Goal: Task Accomplishment & Management: Manage account settings

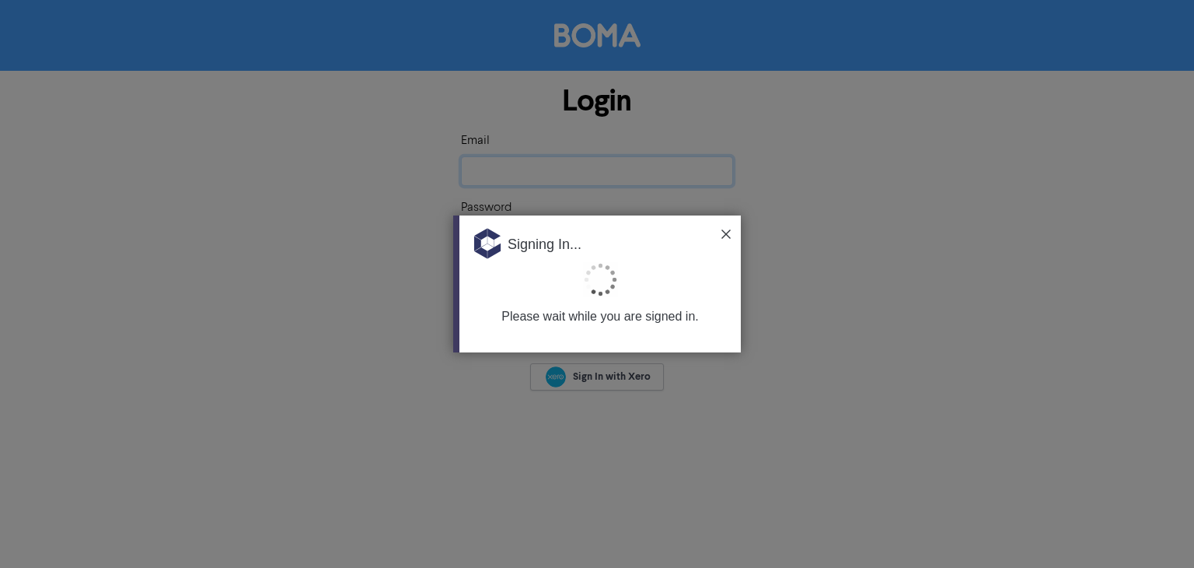
type input "[EMAIL_ADDRESS][DOMAIN_NAME]"
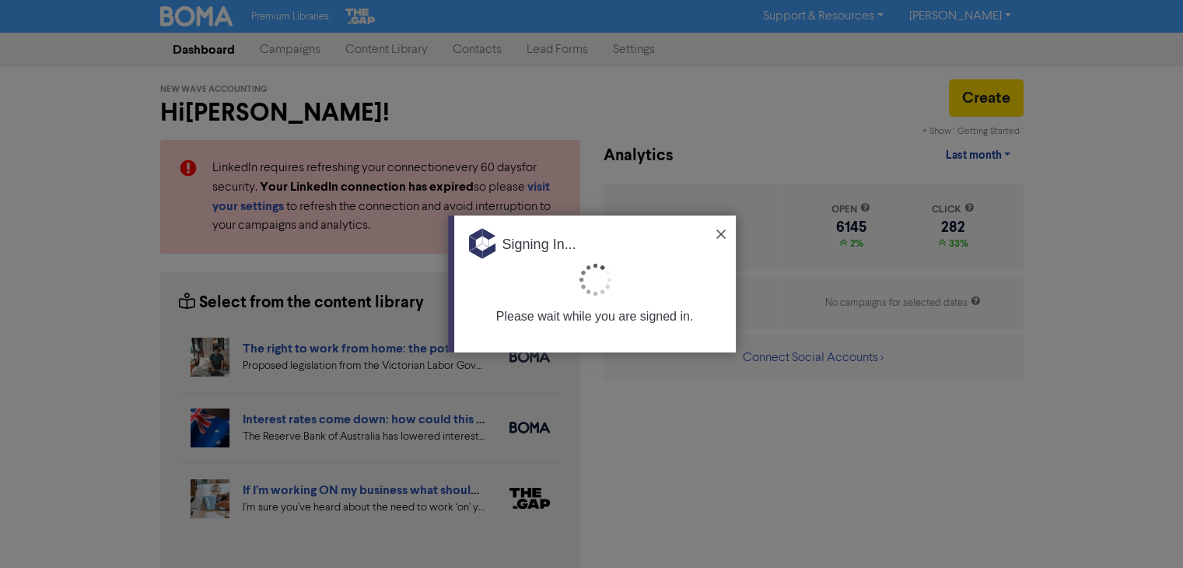
click at [855, 101] on div at bounding box center [591, 284] width 1183 height 568
click at [725, 233] on div "Signing In..." at bounding box center [595, 238] width 282 height 47
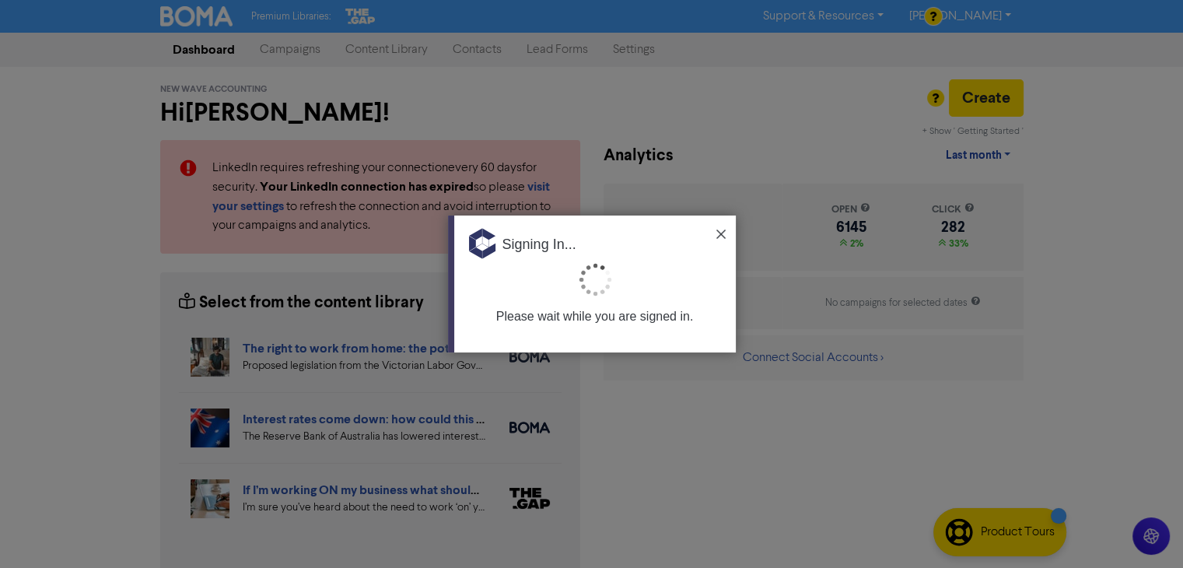
click at [715, 229] on div "Signing In..." at bounding box center [595, 238] width 282 height 47
click at [724, 234] on img at bounding box center [720, 233] width 9 height 9
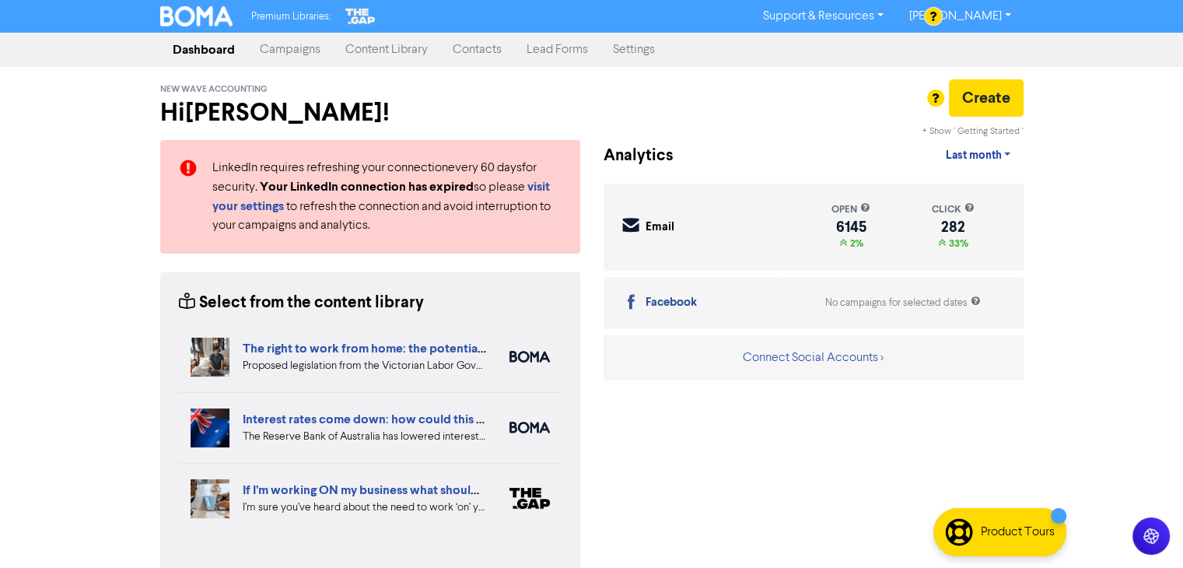
click at [721, 226] on div "Email Created with Sketch. Email" at bounding box center [702, 227] width 160 height 19
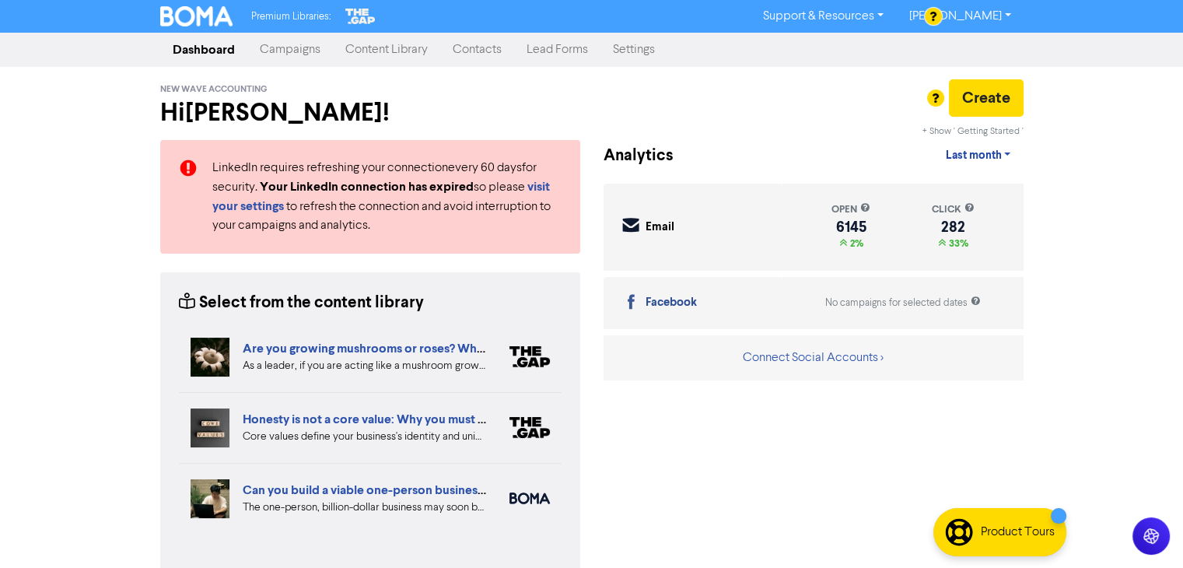
click at [484, 49] on link "Contacts" at bounding box center [477, 49] width 74 height 31
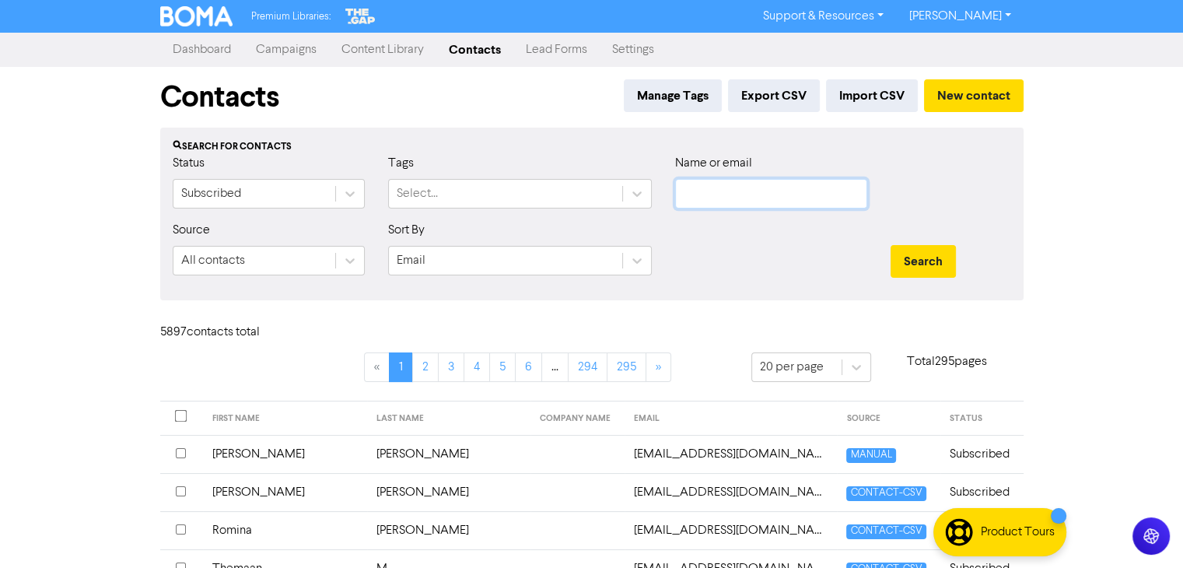
click at [768, 187] on input "text" at bounding box center [771, 194] width 192 height 30
click at [721, 186] on input "text" at bounding box center [771, 194] width 192 height 30
paste input "[PERSON_NAME] & [PERSON_NAME]"
type input "[PERSON_NAME] & [PERSON_NAME]"
click at [930, 261] on button "Search" at bounding box center [922, 261] width 65 height 33
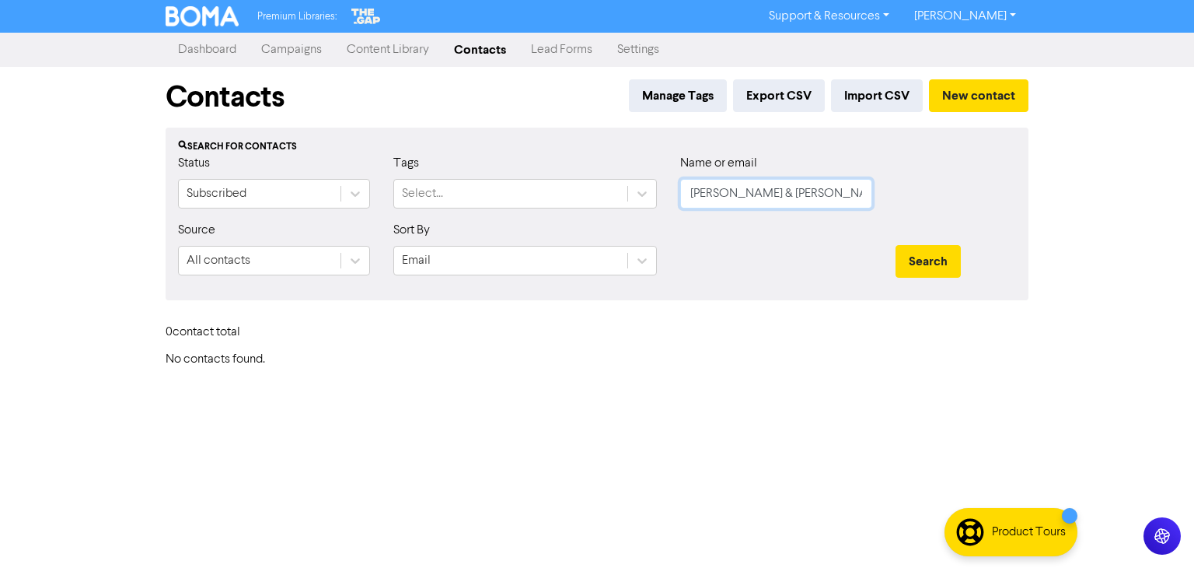
drag, startPoint x: 841, startPoint y: 195, endPoint x: 684, endPoint y: 206, distance: 157.5
click at [684, 206] on input "[PERSON_NAME] & [PERSON_NAME]" at bounding box center [776, 194] width 192 height 30
paste input "Lines, [PERSON_NAME]"
click at [924, 259] on button "Search" at bounding box center [928, 261] width 65 height 33
click at [726, 192] on input "Lines, [PERSON_NAME]" at bounding box center [776, 194] width 192 height 30
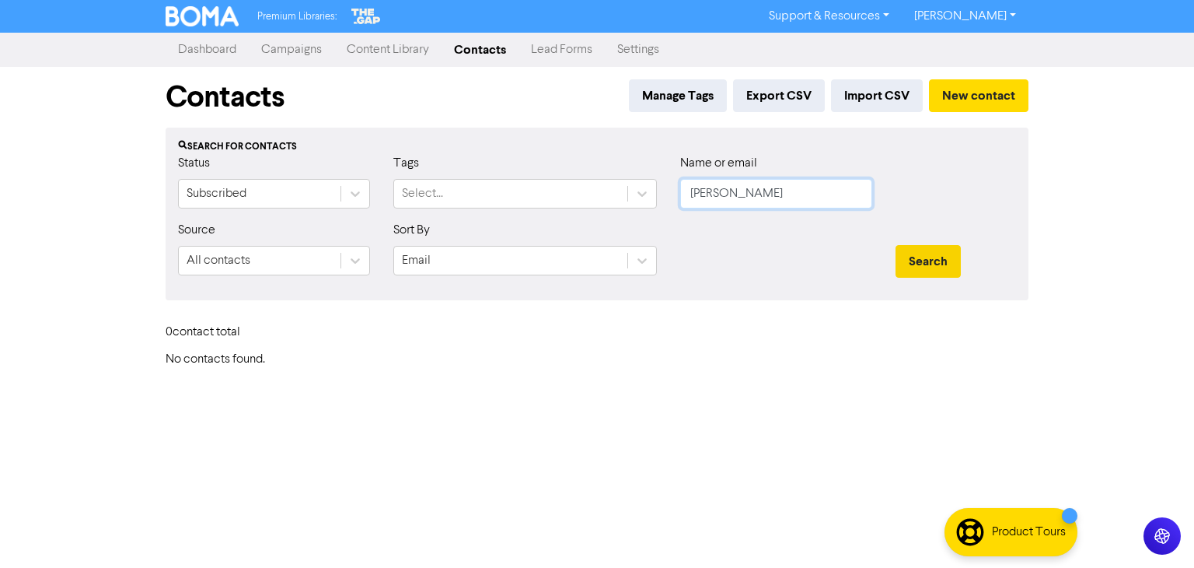
type input "[PERSON_NAME]"
click at [929, 261] on button "Search" at bounding box center [928, 261] width 65 height 33
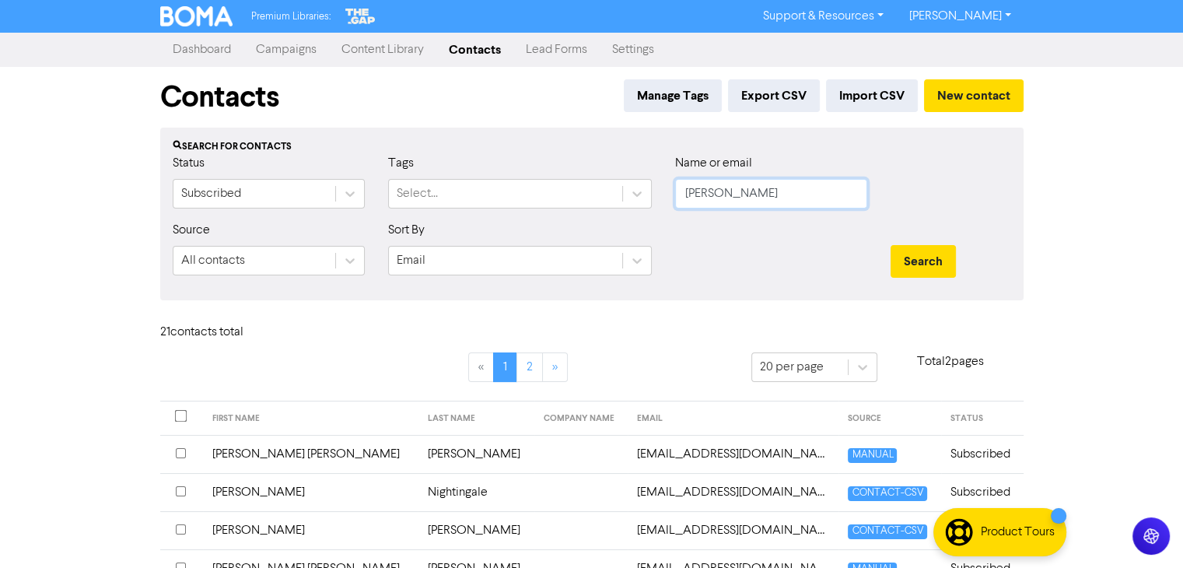
drag, startPoint x: 747, startPoint y: 191, endPoint x: 678, endPoint y: 191, distance: 68.4
click at [678, 191] on input "[PERSON_NAME]" at bounding box center [771, 194] width 192 height 30
paste input "Lines, [PERSON_NAME]"
click at [719, 194] on input "Lines, [PERSON_NAME]" at bounding box center [771, 194] width 192 height 30
type input "[PERSON_NAME]"
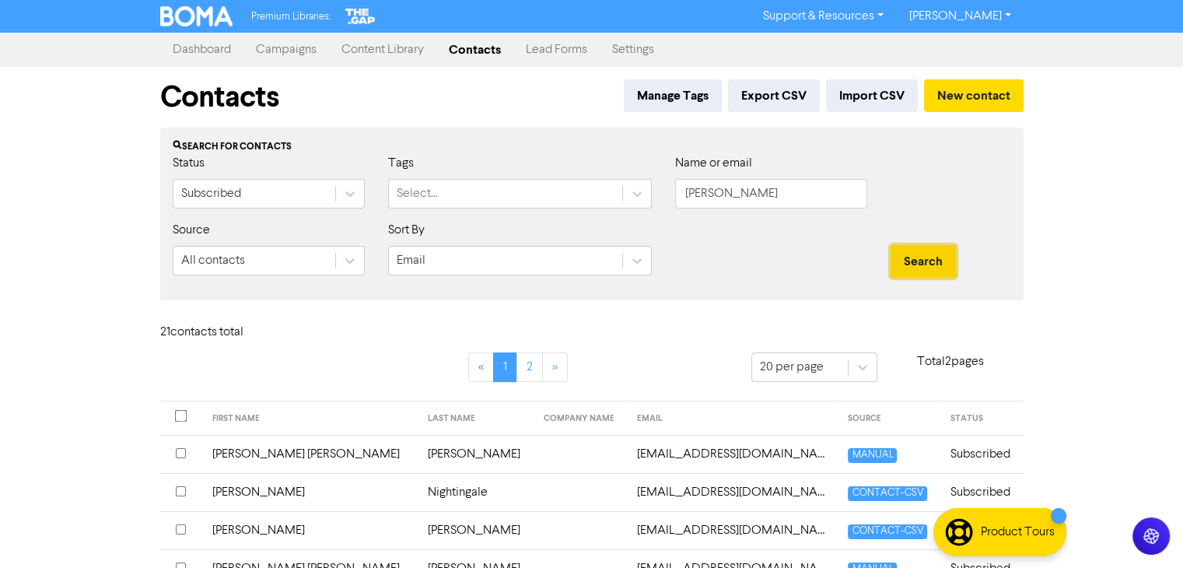
click at [908, 260] on button "Search" at bounding box center [922, 261] width 65 height 33
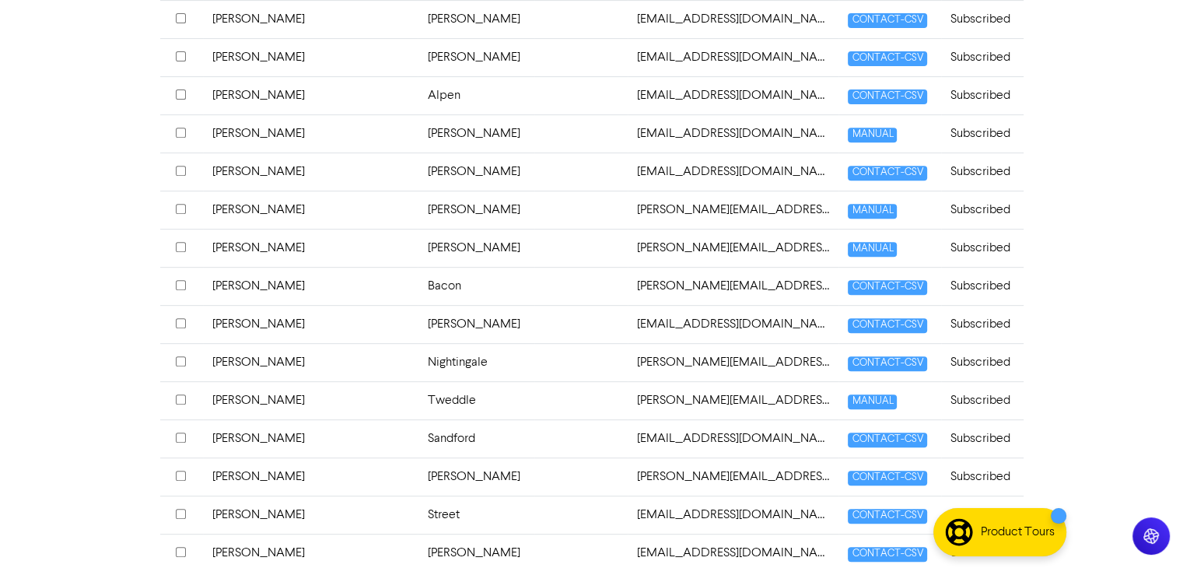
scroll to position [685, 0]
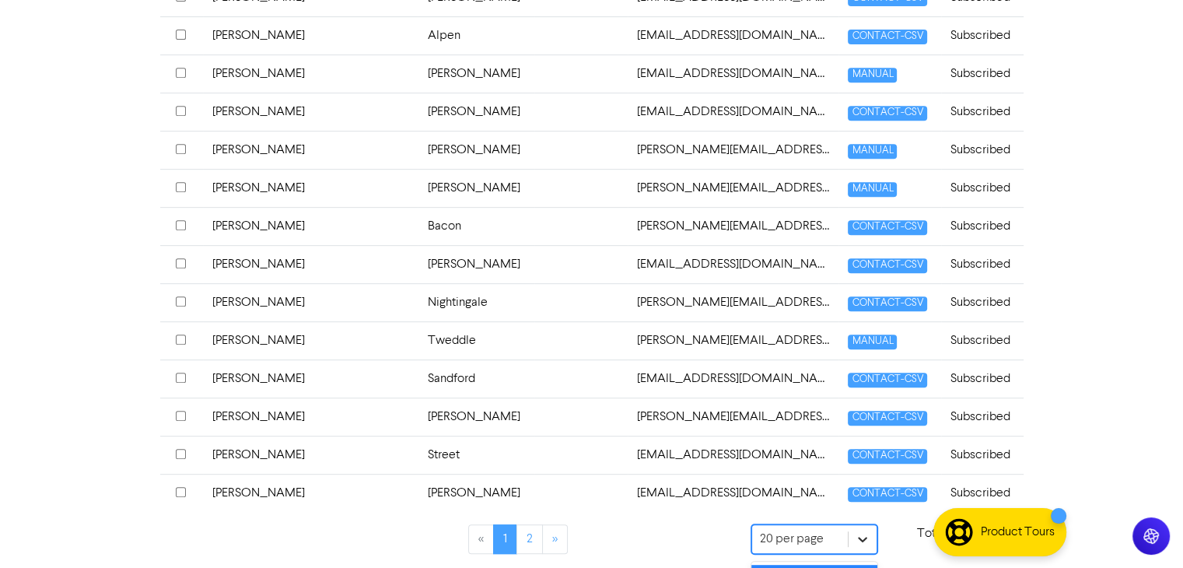
click at [532, 444] on div "« 1 2 » 20 per page Total 2 pages FIRST NAME LAST NAME COMPANY NAME EMAIL SOURC…" at bounding box center [591, 119] width 863 height 905
click at [533, 526] on link "2" at bounding box center [529, 539] width 26 height 30
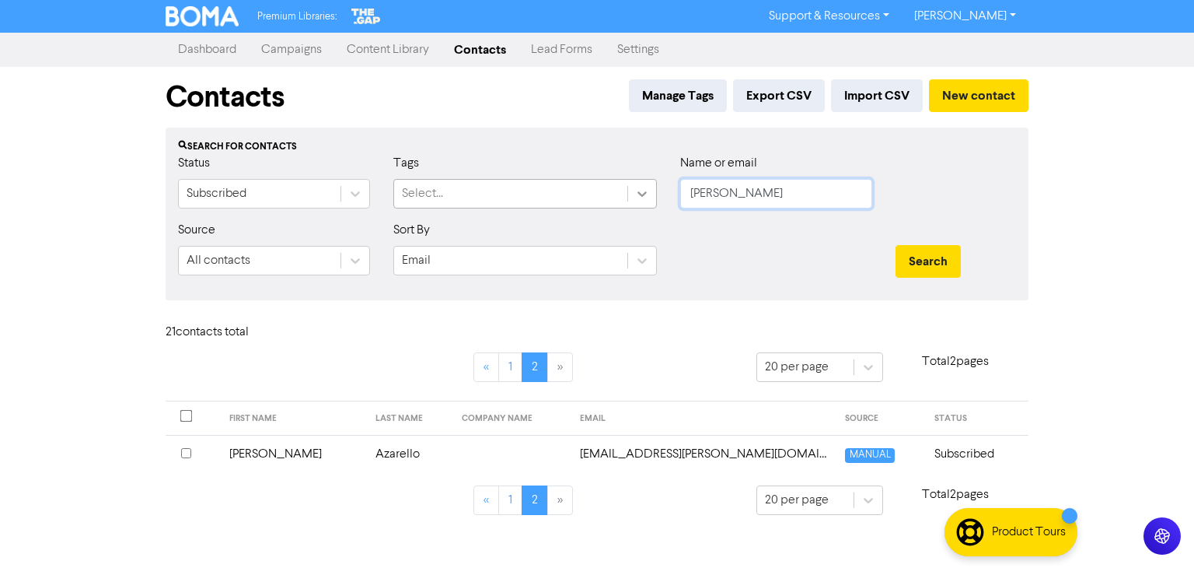
drag, startPoint x: 763, startPoint y: 194, endPoint x: 682, endPoint y: 203, distance: 81.4
click at [653, 200] on div "Status Subscribed Tags Select... Name or email [PERSON_NAME]" at bounding box center [597, 187] width 862 height 67
paste input "[PERSON_NAME]"
click at [915, 257] on button "Search" at bounding box center [928, 261] width 65 height 33
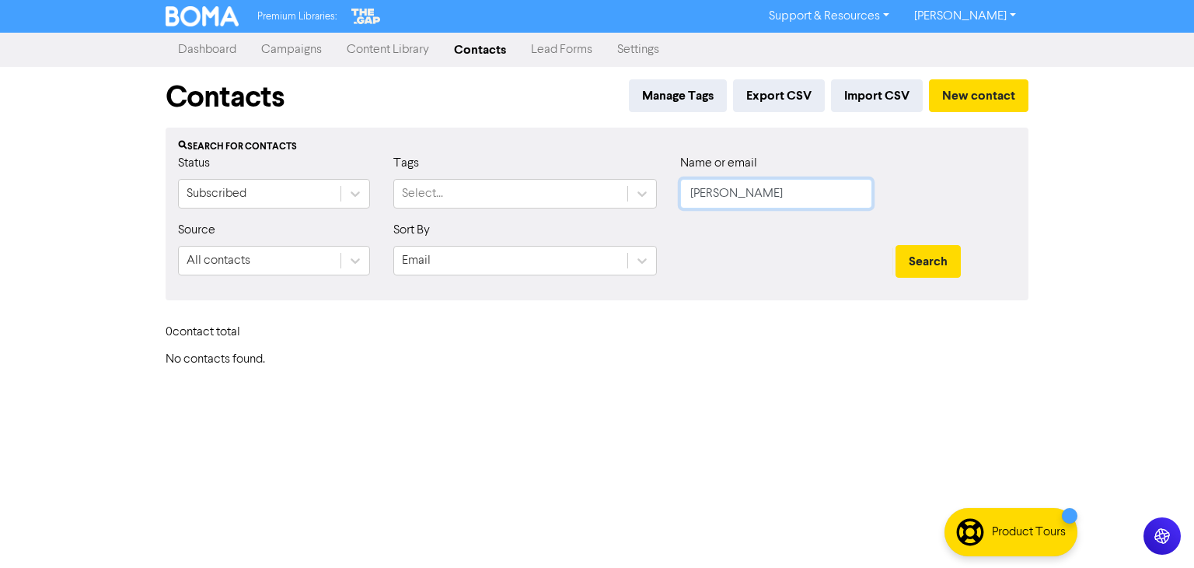
click at [740, 194] on input "[PERSON_NAME]" at bounding box center [776, 194] width 192 height 30
type input "[PERSON_NAME]"
click at [914, 251] on button "Search" at bounding box center [928, 261] width 65 height 33
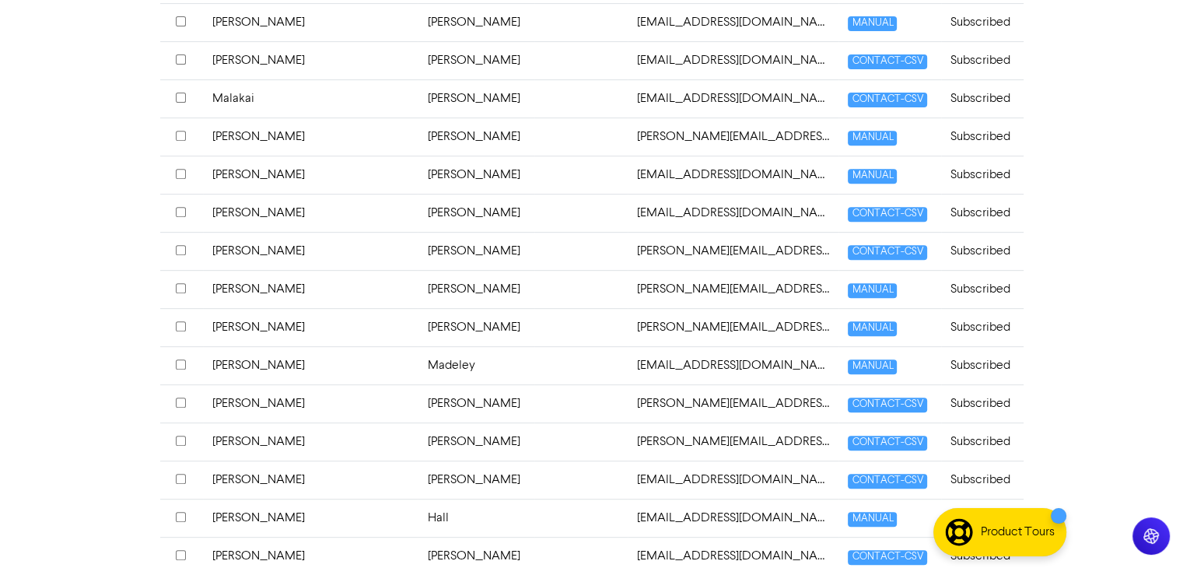
scroll to position [685, 0]
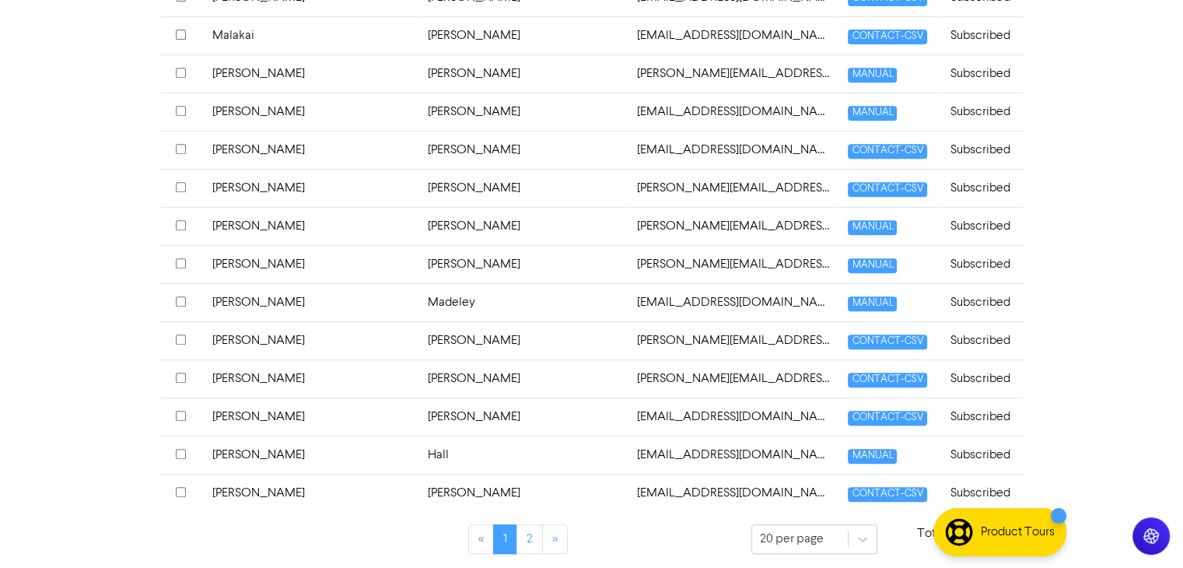
click at [418, 110] on td "[PERSON_NAME]" at bounding box center [476, 112] width 116 height 38
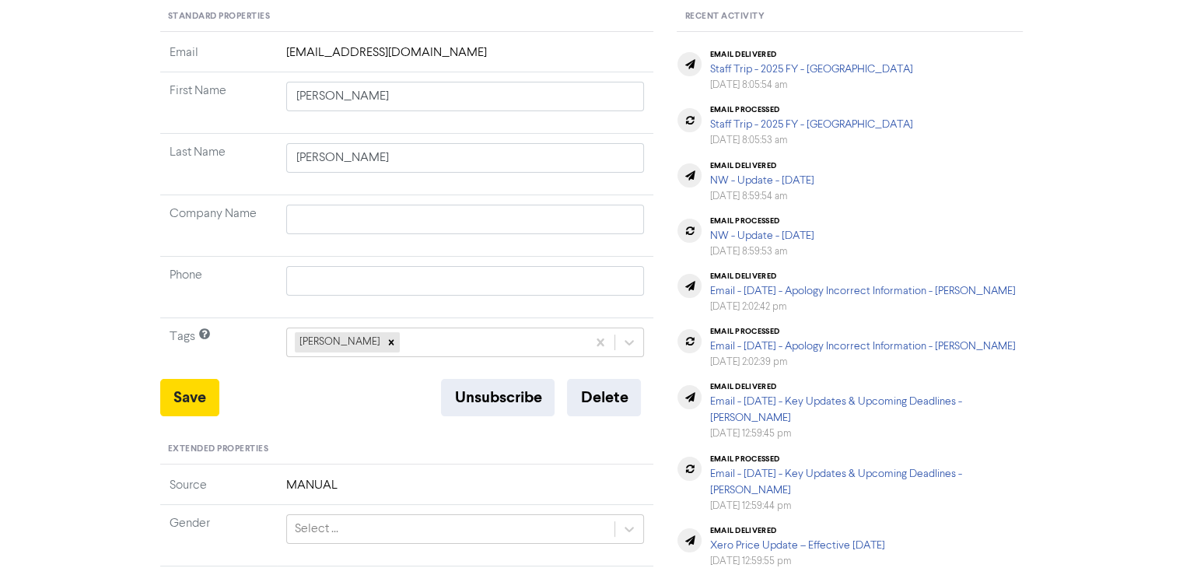
scroll to position [156, 0]
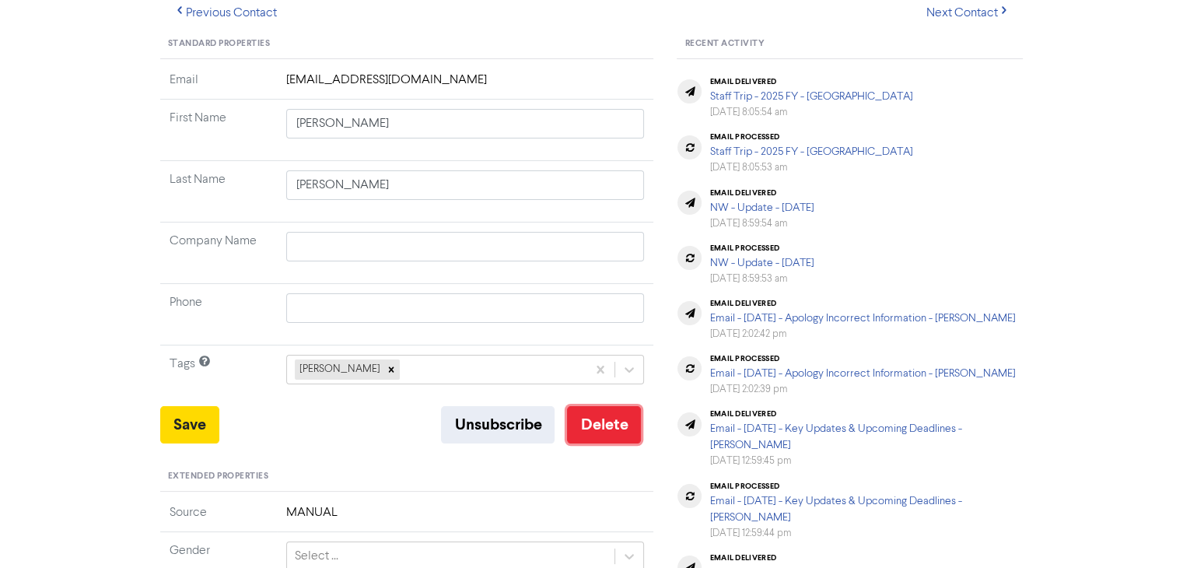
click at [624, 422] on button "Delete" at bounding box center [604, 424] width 74 height 37
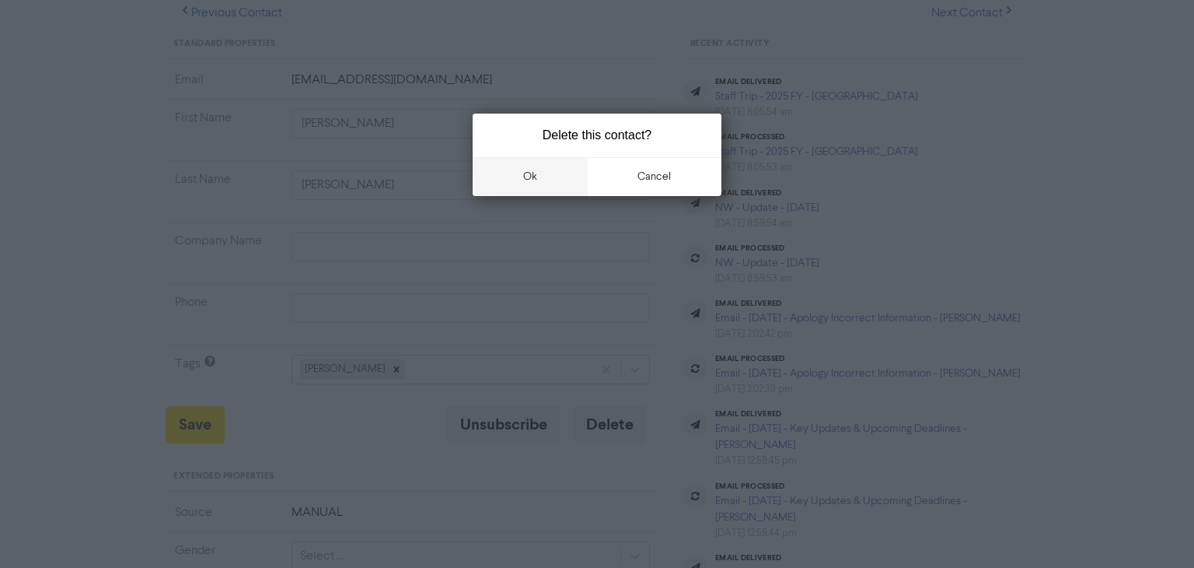
click at [538, 175] on button "ok" at bounding box center [530, 176] width 115 height 39
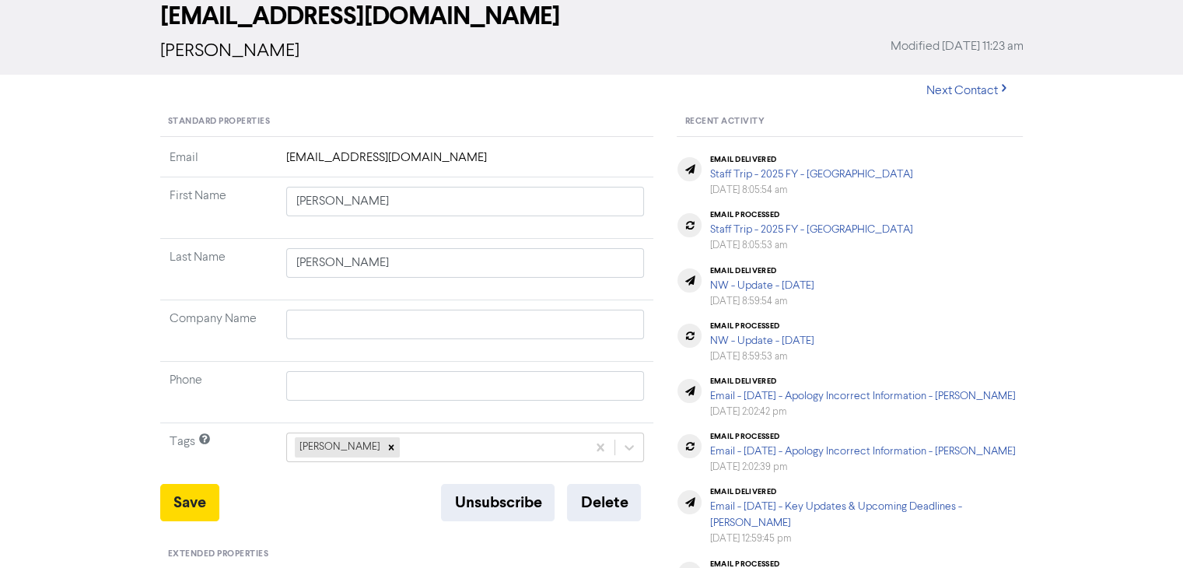
scroll to position [0, 0]
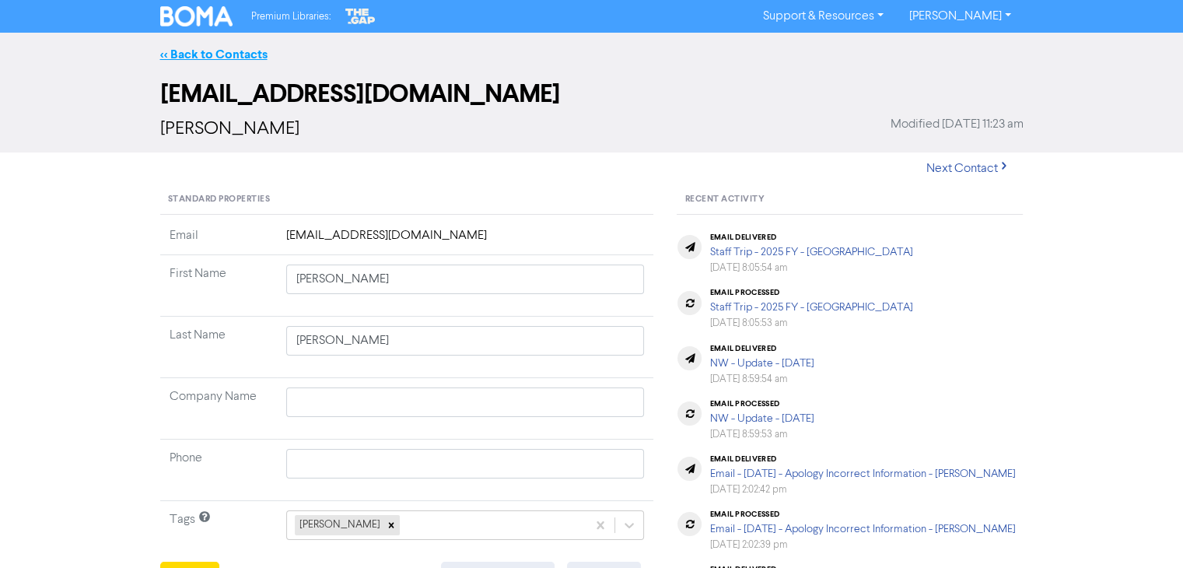
click at [227, 54] on link "<< Back to Contacts" at bounding box center [213, 55] width 107 height 16
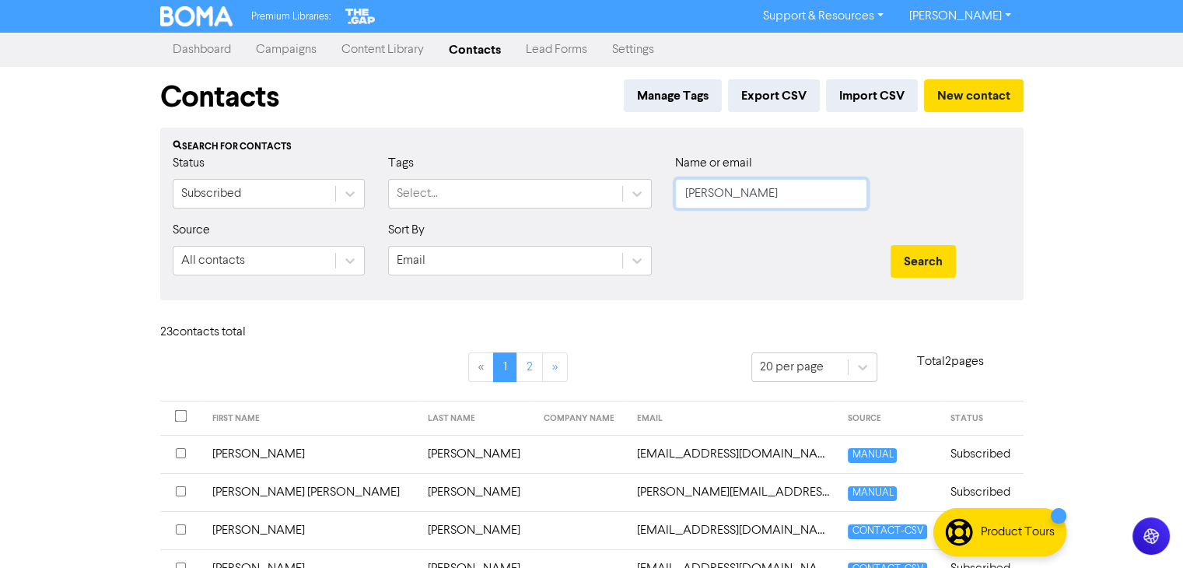
drag, startPoint x: 738, startPoint y: 191, endPoint x: 806, endPoint y: 257, distance: 95.1
click at [648, 203] on div "Status Subscribed Tags Select... Name or email [PERSON_NAME]" at bounding box center [592, 187] width 862 height 67
paste input "[PERSON_NAME]"
click at [925, 257] on button "Search" at bounding box center [922, 261] width 65 height 33
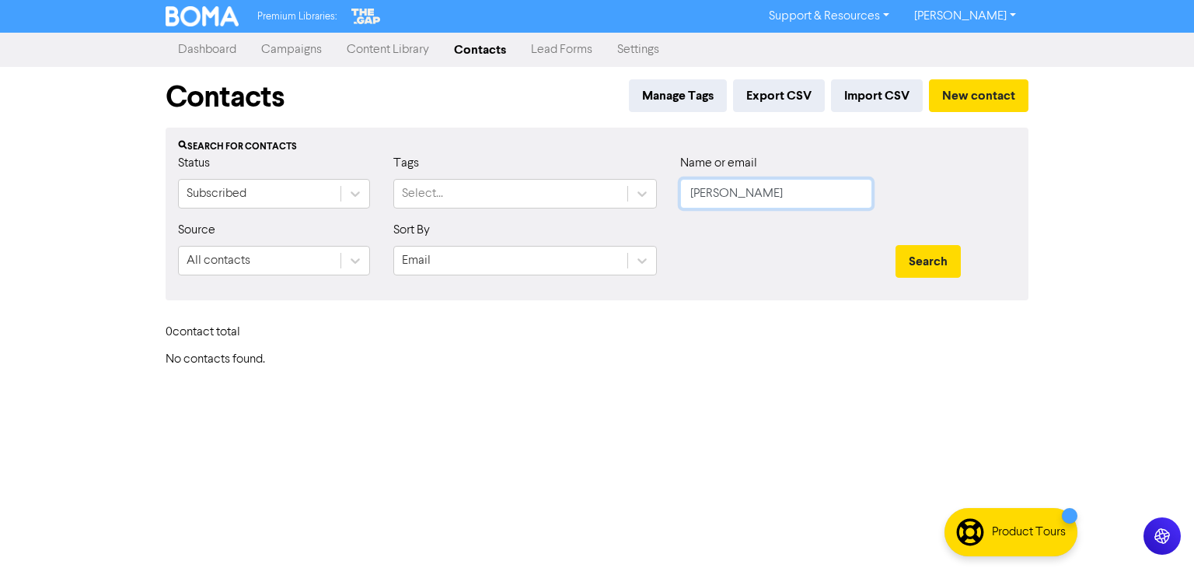
drag, startPoint x: 754, startPoint y: 193, endPoint x: 684, endPoint y: 191, distance: 70.8
click at [684, 191] on input "[PERSON_NAME]" at bounding box center [776, 194] width 192 height 30
type input "Hamish"
click at [938, 254] on button "Search" at bounding box center [928, 261] width 65 height 33
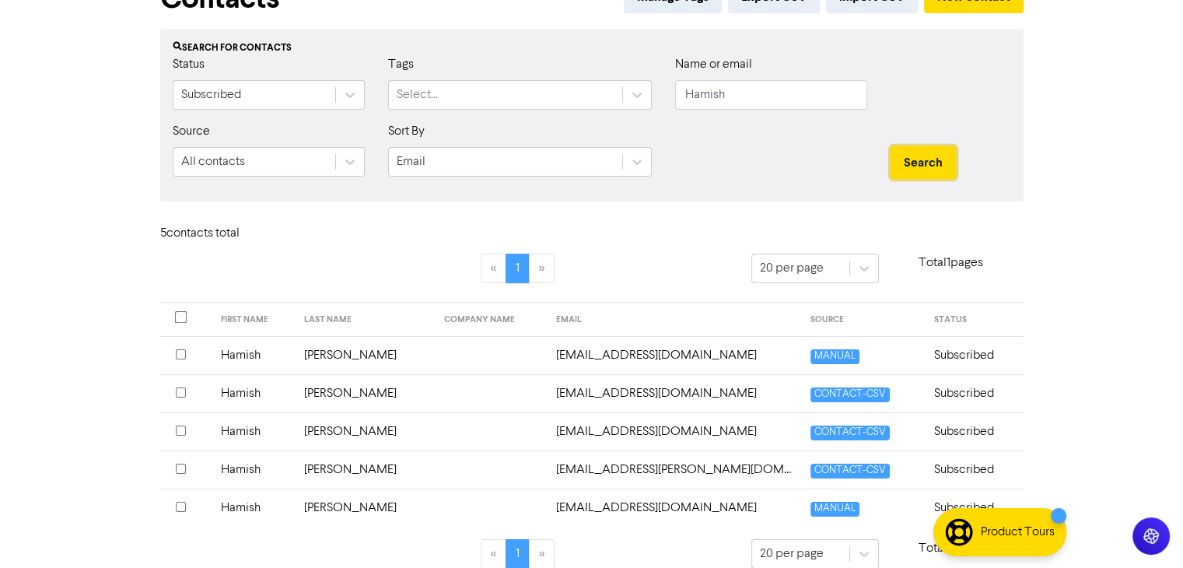
scroll to position [116, 0]
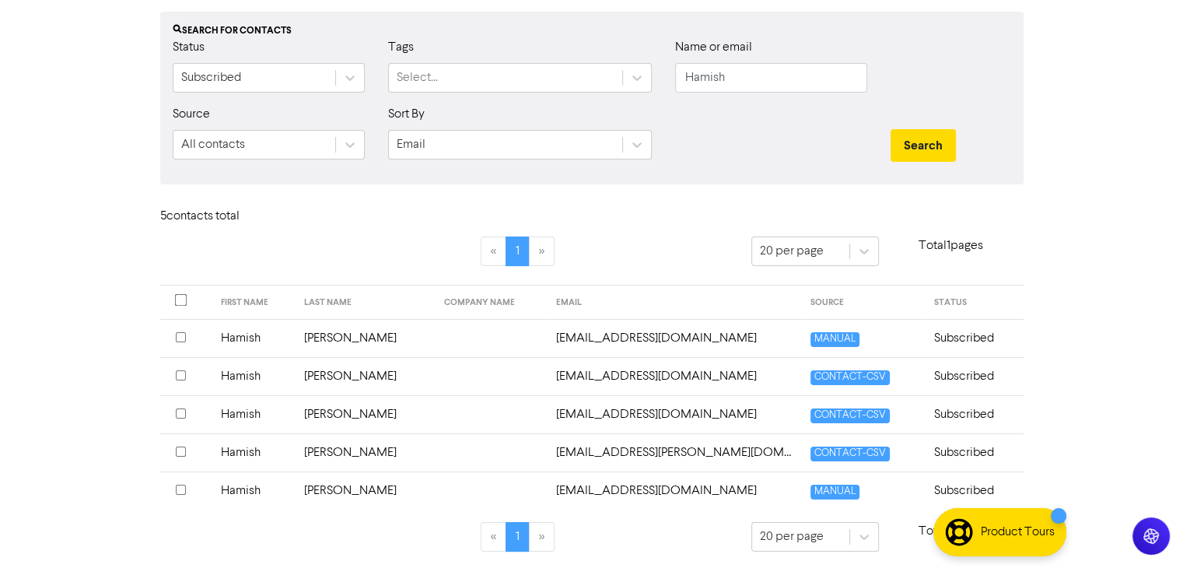
click at [255, 485] on td "Hamish" at bounding box center [253, 490] width 83 height 38
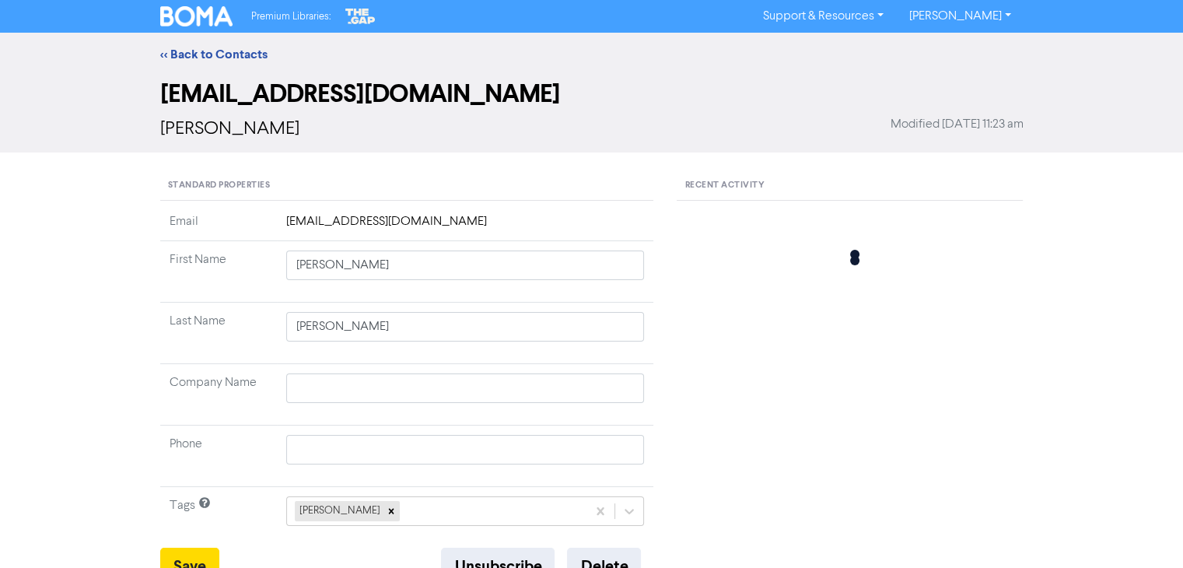
type input "Hamish"
type input "[PERSON_NAME]"
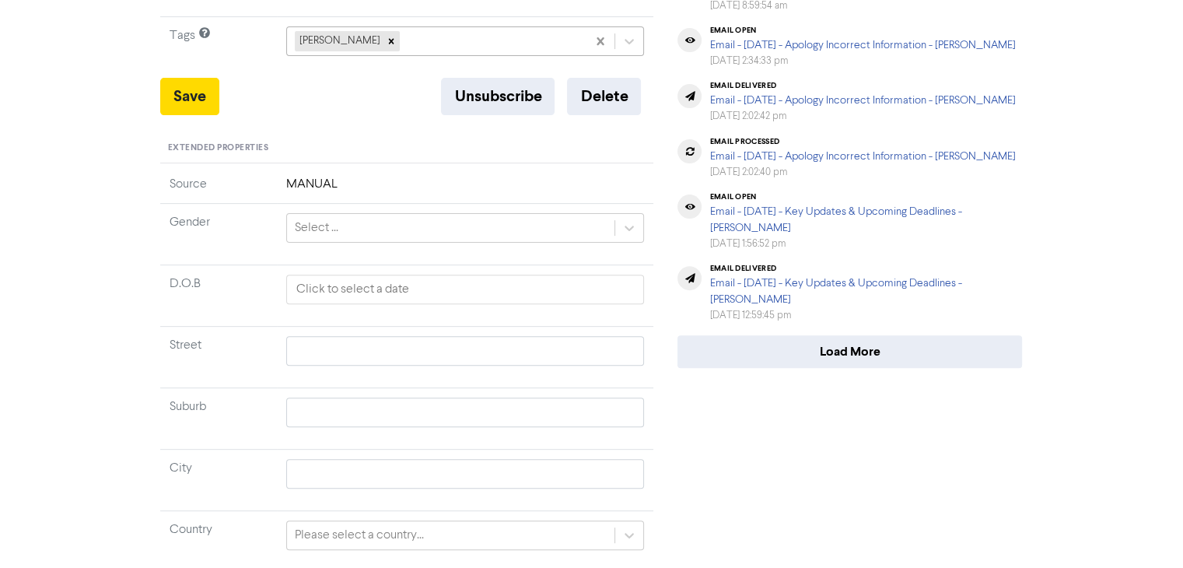
scroll to position [233, 0]
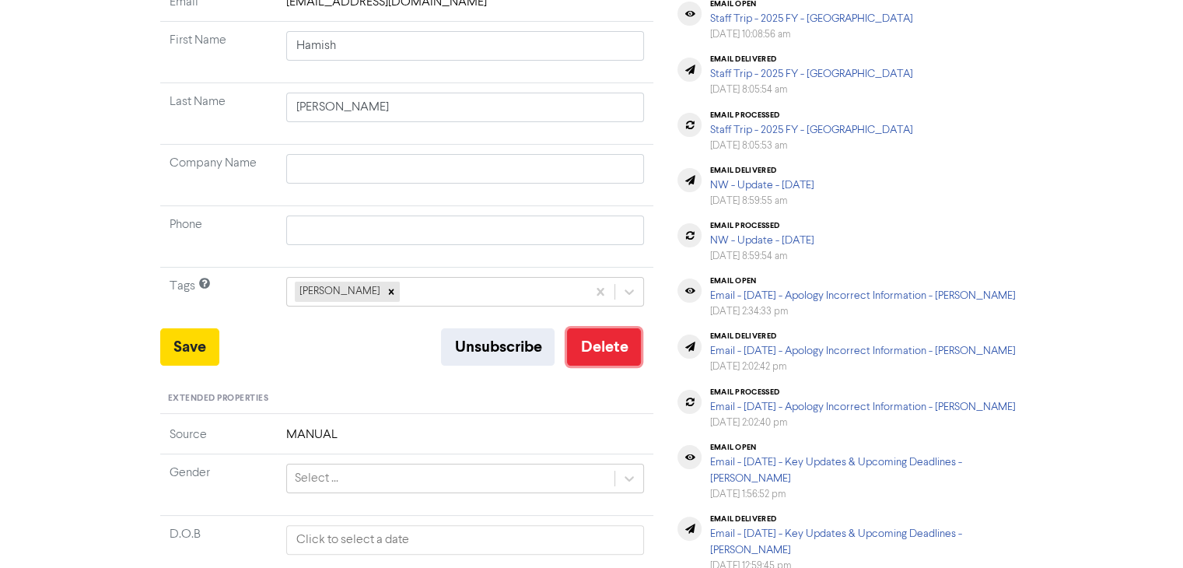
click at [597, 352] on button "Delete" at bounding box center [604, 346] width 74 height 37
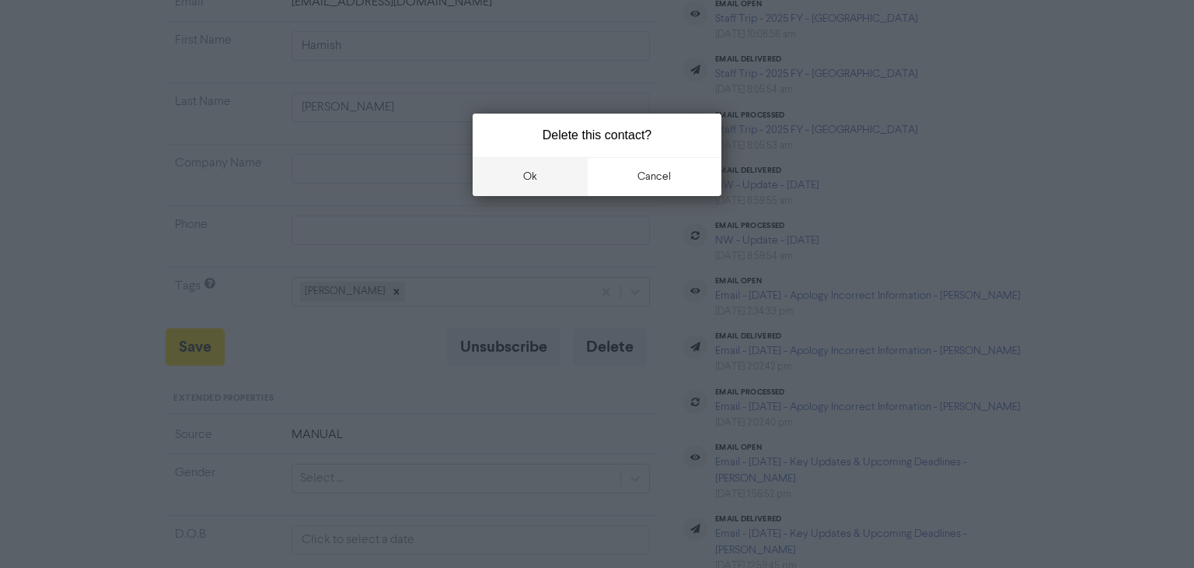
click at [535, 177] on button "ok" at bounding box center [530, 176] width 115 height 39
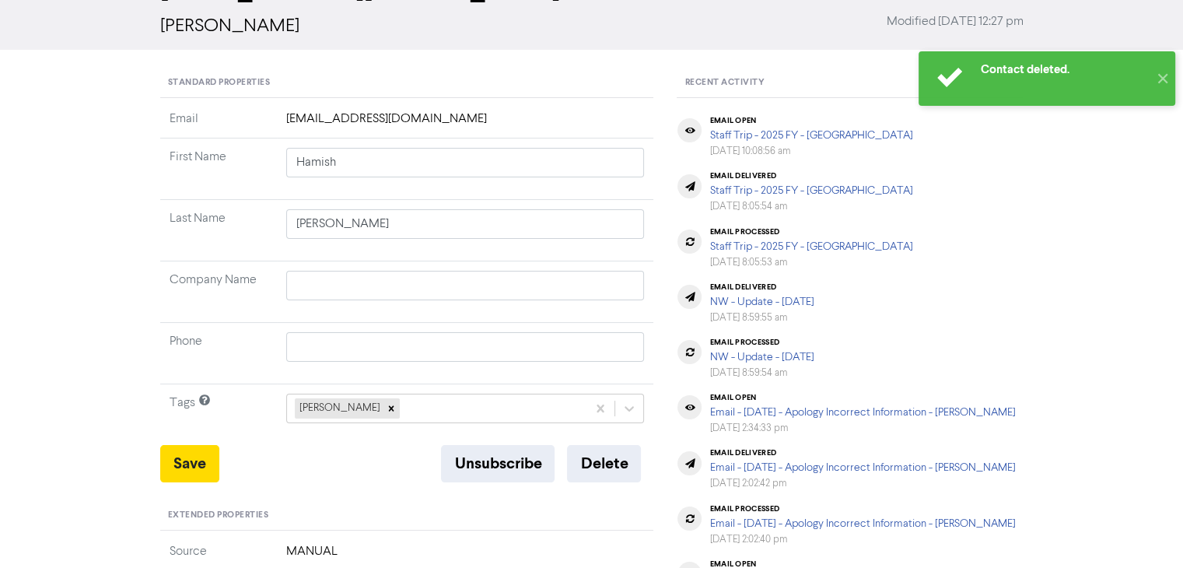
scroll to position [0, 0]
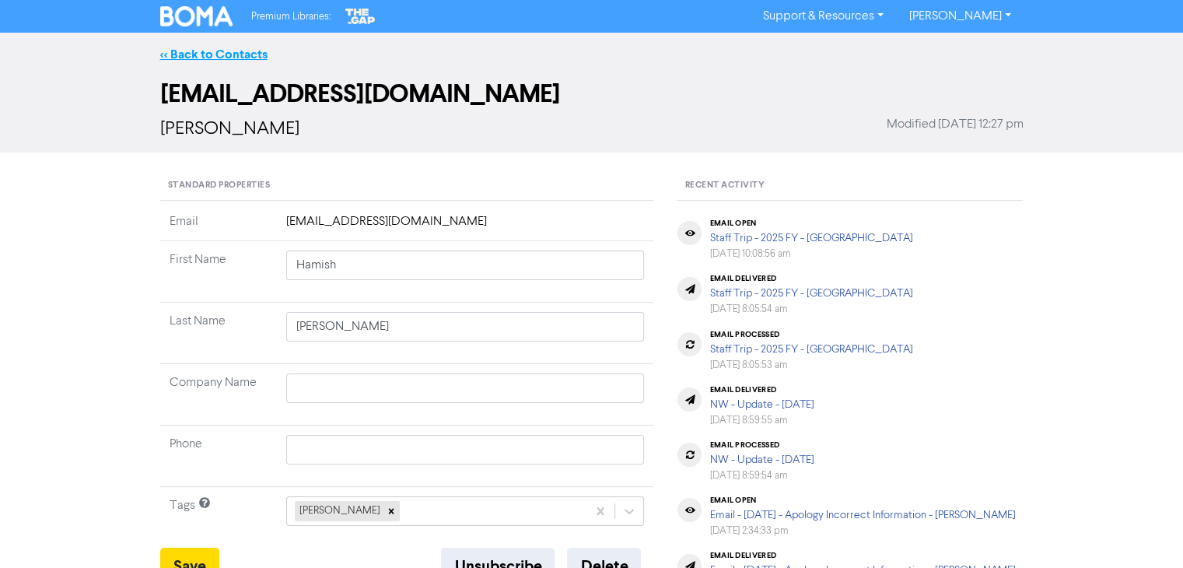
click at [225, 54] on link "<< Back to Contacts" at bounding box center [213, 55] width 107 height 16
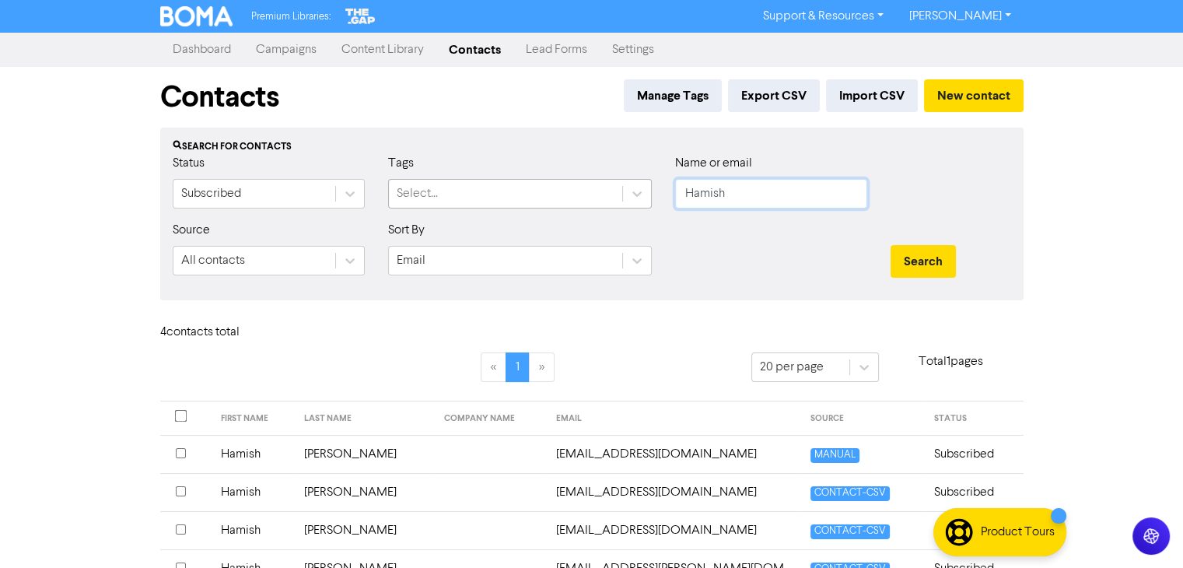
drag, startPoint x: 792, startPoint y: 196, endPoint x: 615, endPoint y: 197, distance: 176.5
click at [615, 197] on div "Status Subscribed Tags Select... Name or email [PERSON_NAME]" at bounding box center [592, 187] width 862 height 67
paste input "Altinkaya, Cengiz"
click at [939, 253] on button "Search" at bounding box center [922, 261] width 65 height 33
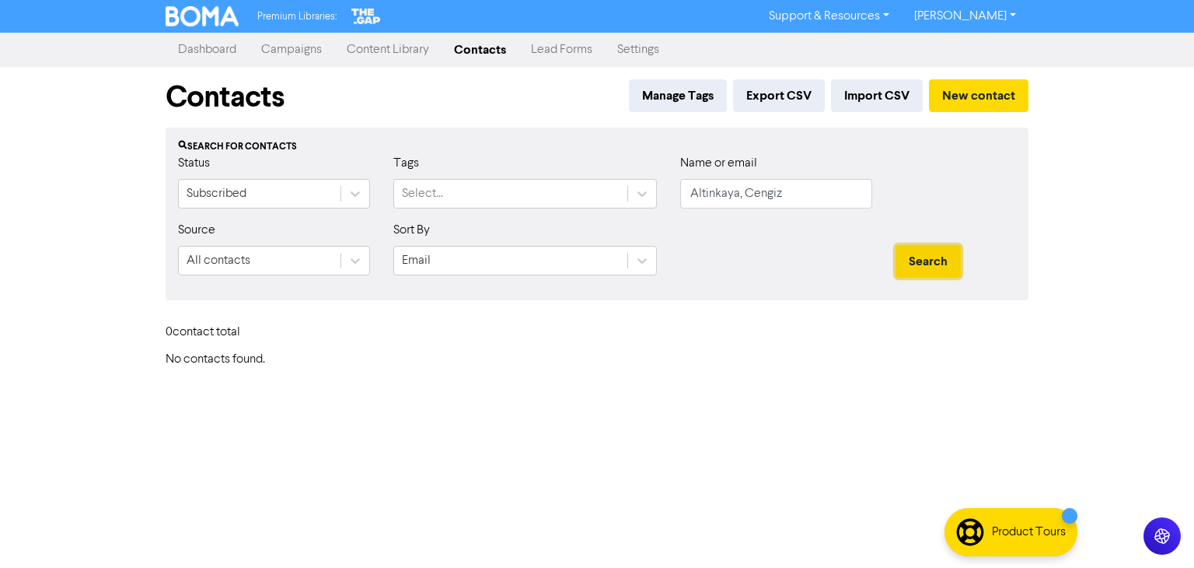
click at [946, 259] on button "Search" at bounding box center [928, 261] width 65 height 33
click at [747, 191] on input "Altinkaya, Cengiz" at bounding box center [776, 194] width 192 height 30
type input "Cengiz"
click at [911, 253] on button "Search" at bounding box center [928, 261] width 65 height 33
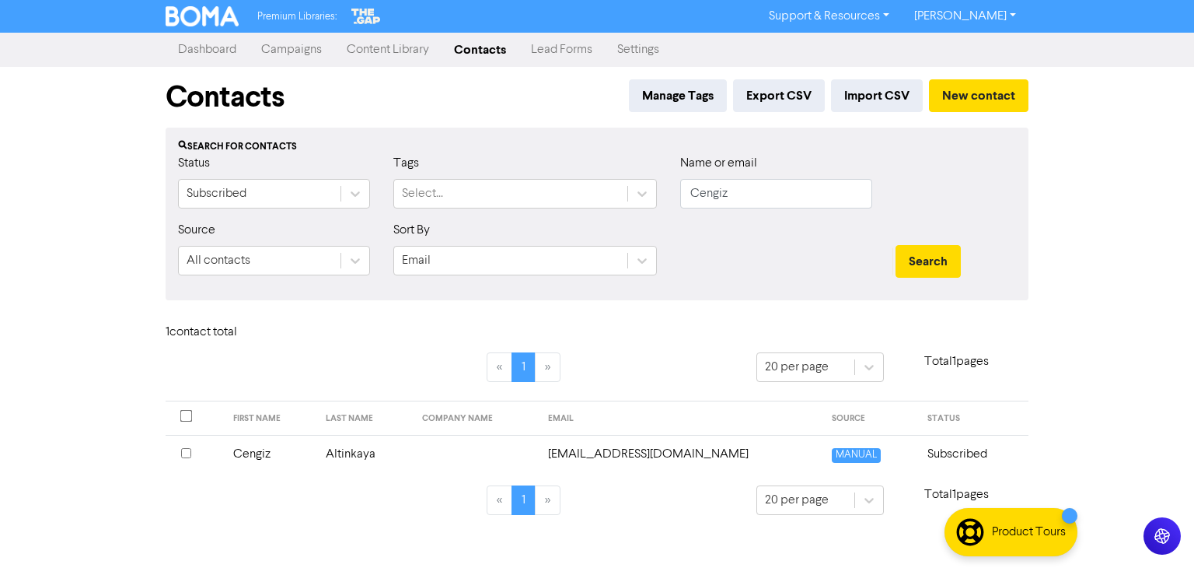
click at [373, 452] on td "Altinkaya" at bounding box center [365, 454] width 96 height 38
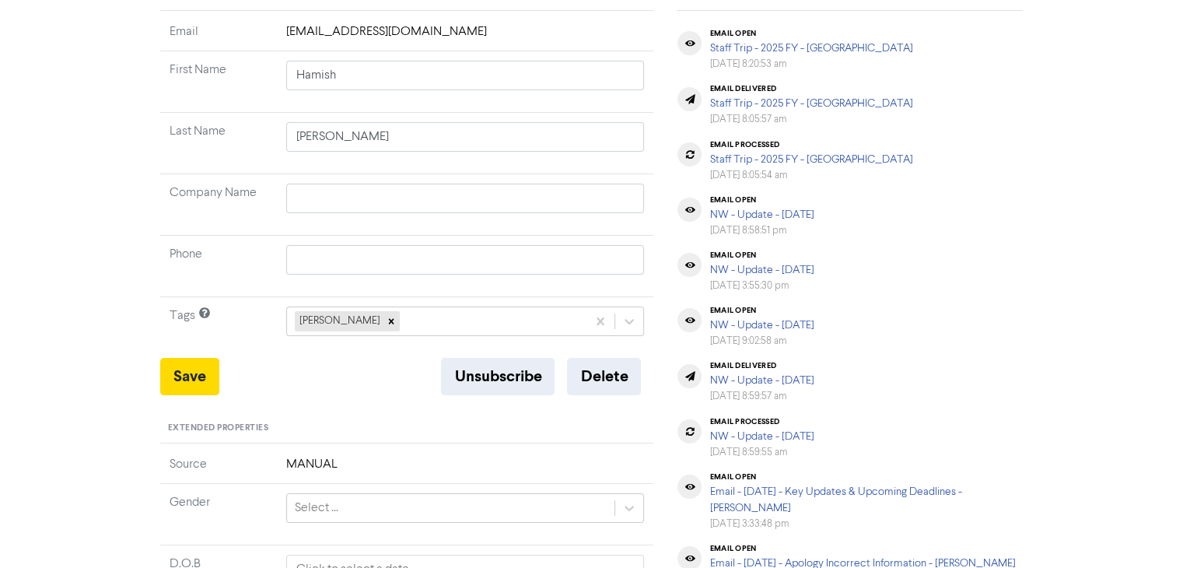
type input "Cengiz"
type input "Altinkaya"
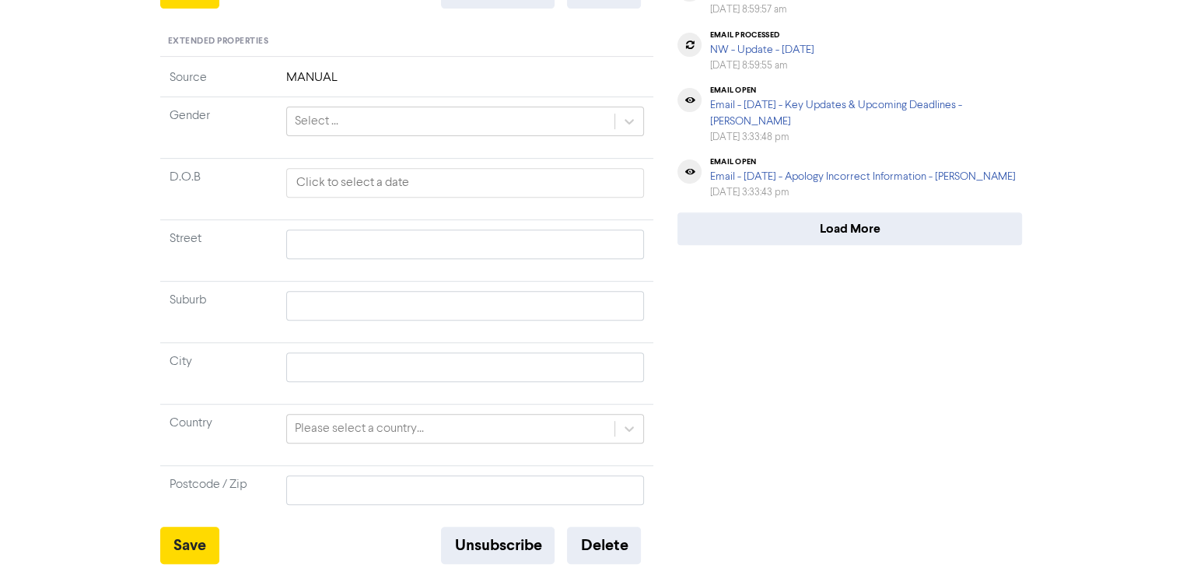
scroll to position [343, 0]
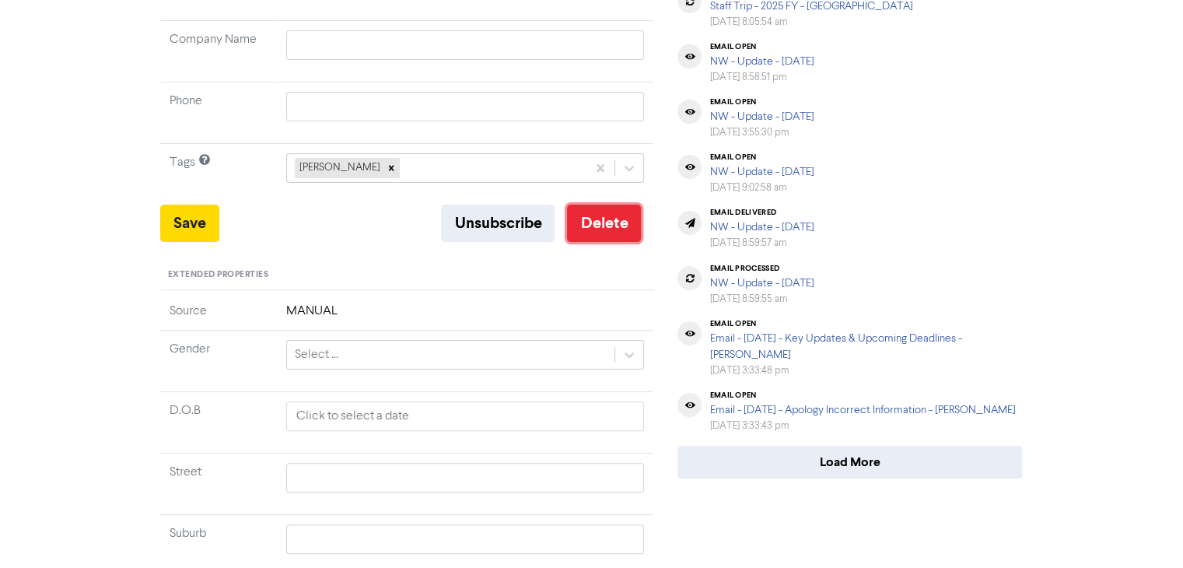
click at [593, 229] on button "Delete" at bounding box center [604, 223] width 74 height 37
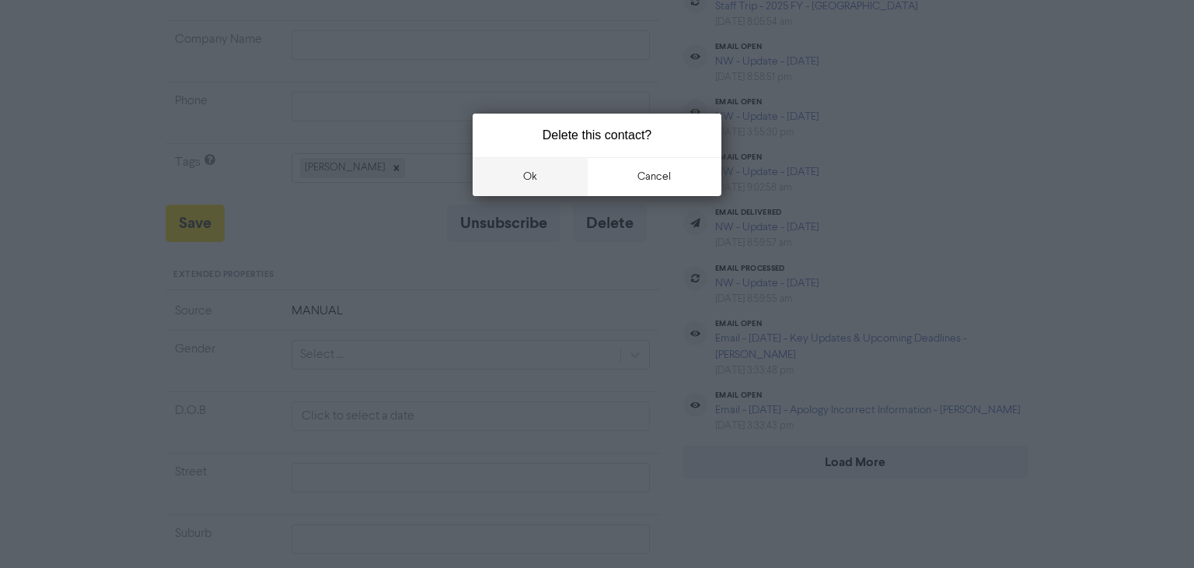
click at [539, 176] on button "ok" at bounding box center [530, 176] width 115 height 39
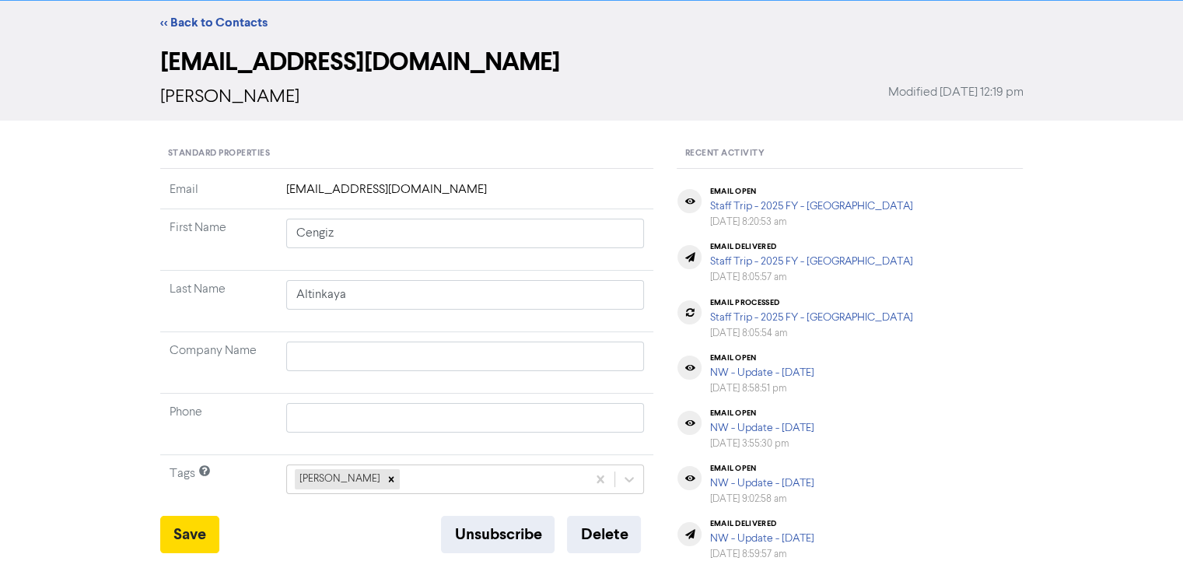
scroll to position [0, 0]
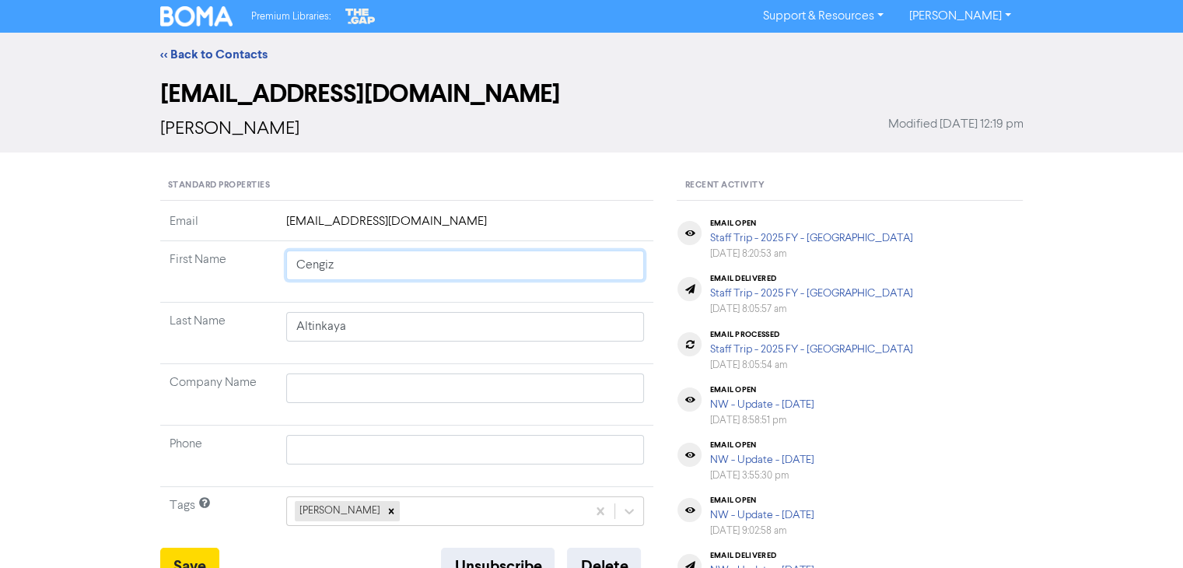
drag, startPoint x: 389, startPoint y: 268, endPoint x: 296, endPoint y: 265, distance: 93.3
click at [296, 265] on input "Cengiz" at bounding box center [465, 265] width 359 height 30
click at [248, 54] on link "<< Back to Contacts" at bounding box center [213, 55] width 107 height 16
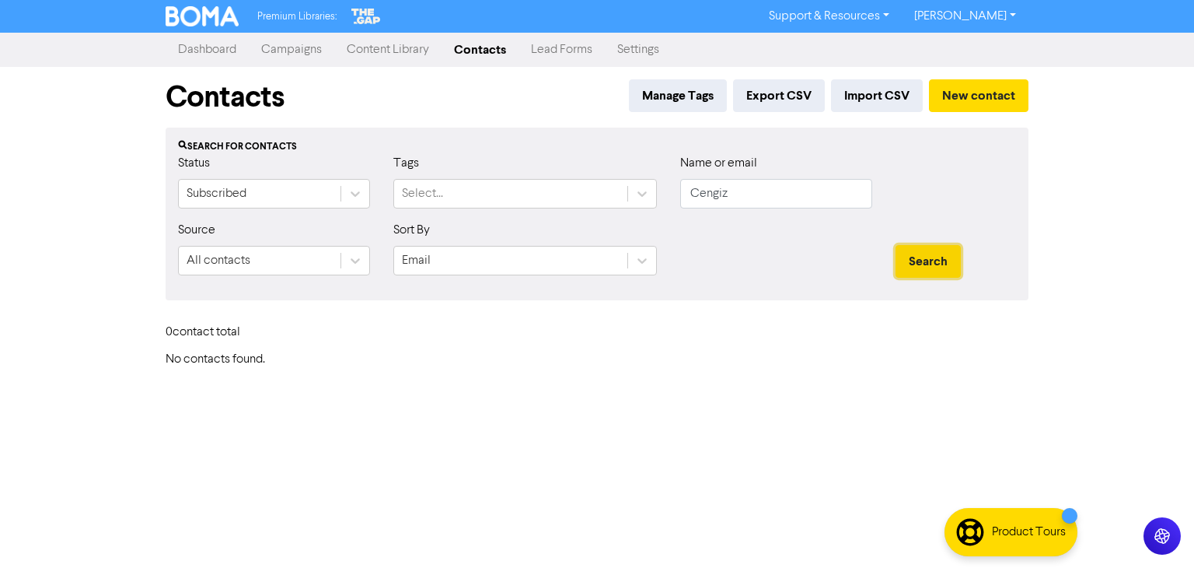
click at [917, 249] on button "Search" at bounding box center [928, 261] width 65 height 33
drag, startPoint x: 768, startPoint y: 191, endPoint x: 663, endPoint y: 219, distance: 108.9
click at [621, 206] on div "Status Subscribed Tags Select... Name or email Cengiz" at bounding box center [597, 187] width 862 height 67
paste input "[PERSON_NAME] [PERSON_NAME]"
drag, startPoint x: 769, startPoint y: 192, endPoint x: 644, endPoint y: 200, distance: 125.4
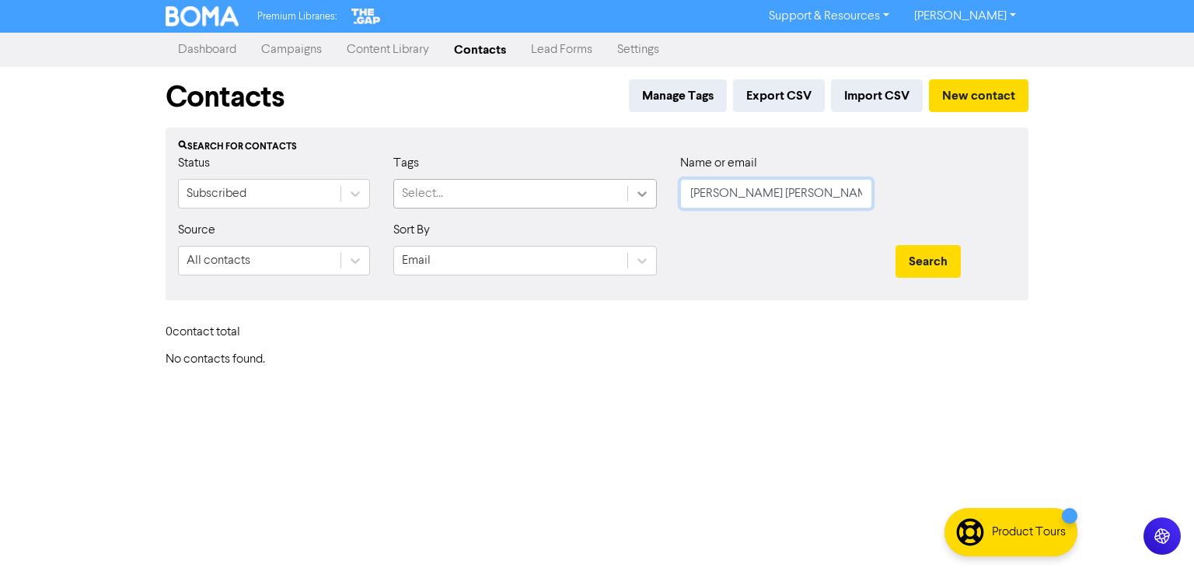
click at [644, 200] on div "Status Subscribed Tags Select... Name or email [PERSON_NAME] [PERSON_NAME]" at bounding box center [597, 187] width 862 height 67
click at [911, 256] on button "Search" at bounding box center [928, 261] width 65 height 33
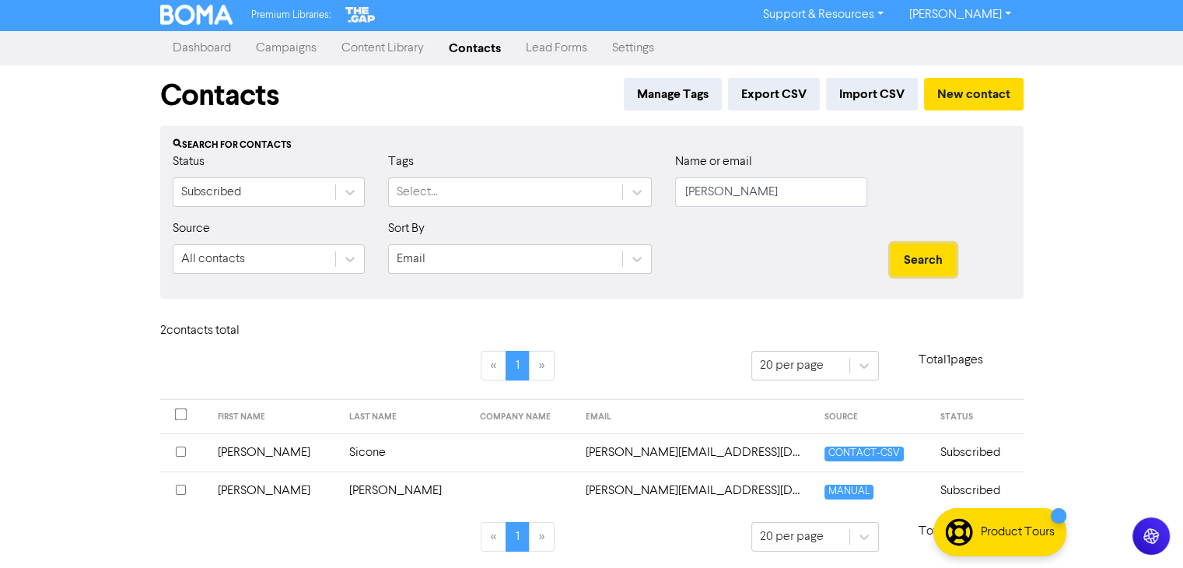
scroll to position [2, 0]
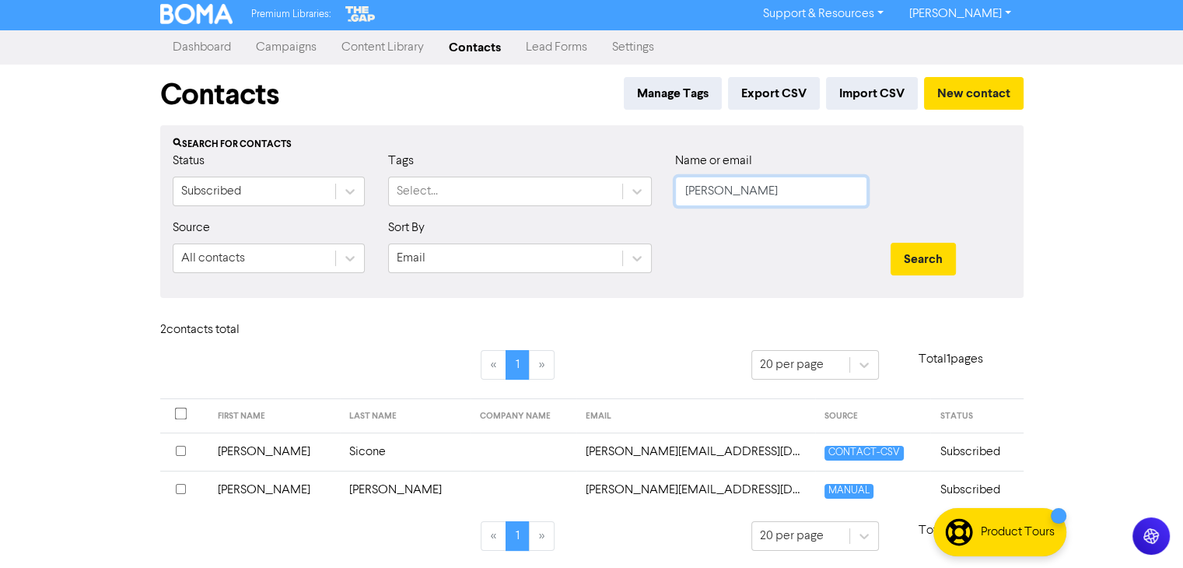
drag, startPoint x: 750, startPoint y: 187, endPoint x: 697, endPoint y: 189, distance: 52.9
click at [700, 190] on input "[PERSON_NAME]" at bounding box center [771, 192] width 192 height 30
type input "R"
paste input "[PERSON_NAME]"
drag, startPoint x: 729, startPoint y: 191, endPoint x: 663, endPoint y: 195, distance: 67.0
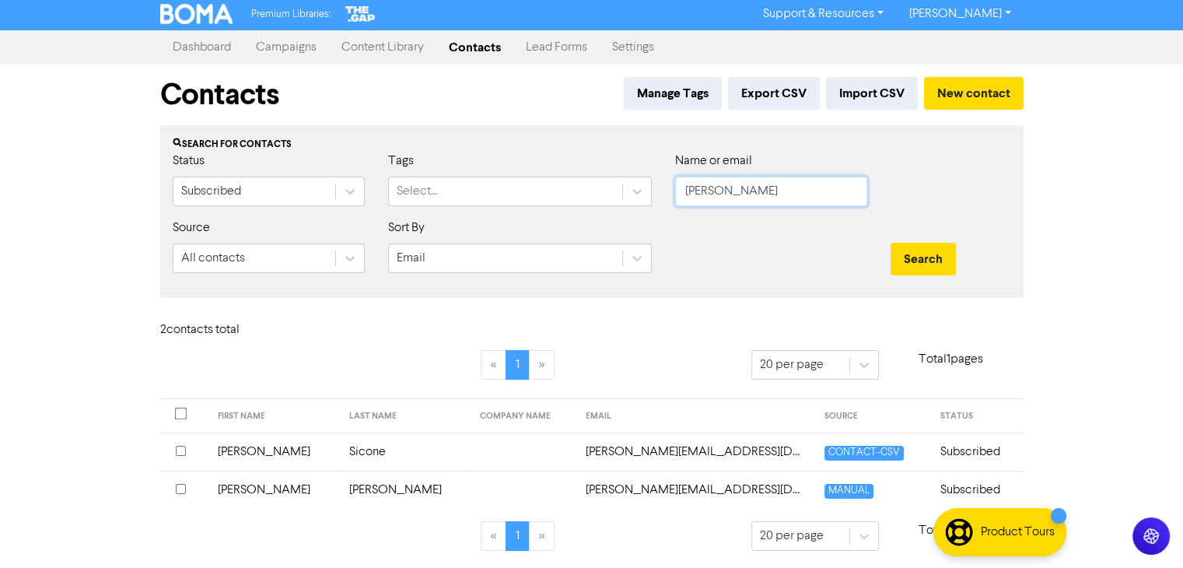
click at [663, 195] on div "Name or email [PERSON_NAME]" at bounding box center [770, 185] width 215 height 67
type input "[PERSON_NAME]"
click at [939, 262] on button "Search" at bounding box center [922, 259] width 65 height 33
click at [930, 254] on button "Search" at bounding box center [922, 259] width 65 height 33
click at [930, 253] on button "Search" at bounding box center [922, 259] width 65 height 33
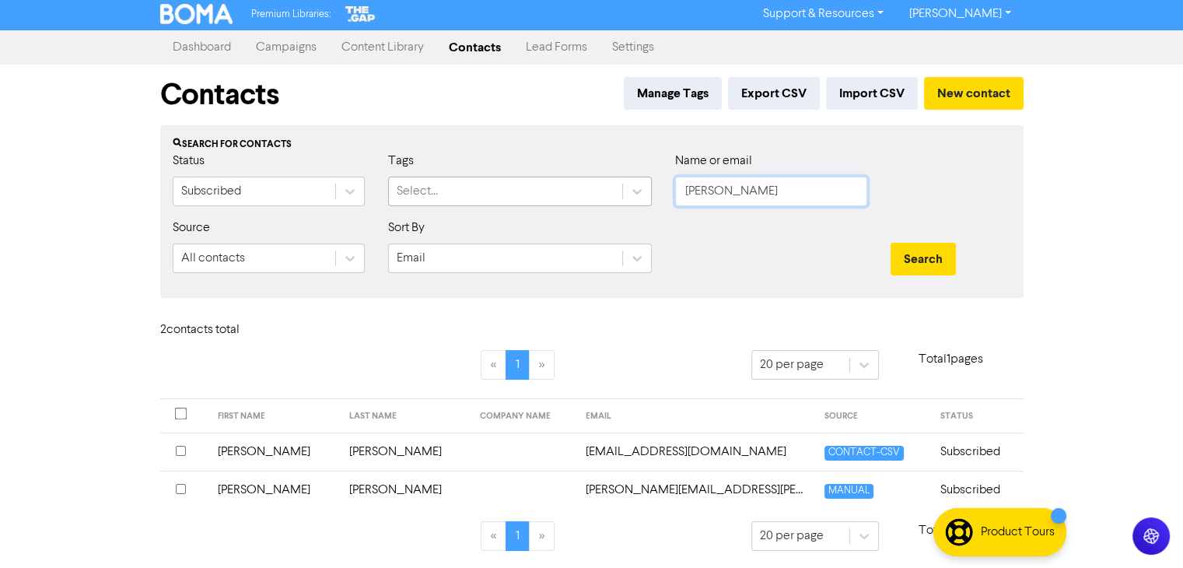
drag, startPoint x: 747, startPoint y: 190, endPoint x: 542, endPoint y: 201, distance: 204.9
click at [537, 198] on div "Status Subscribed Tags Select... Name or email [PERSON_NAME]" at bounding box center [592, 185] width 862 height 67
paste input "[PERSON_NAME]"
click at [924, 263] on button "Search" at bounding box center [922, 259] width 65 height 33
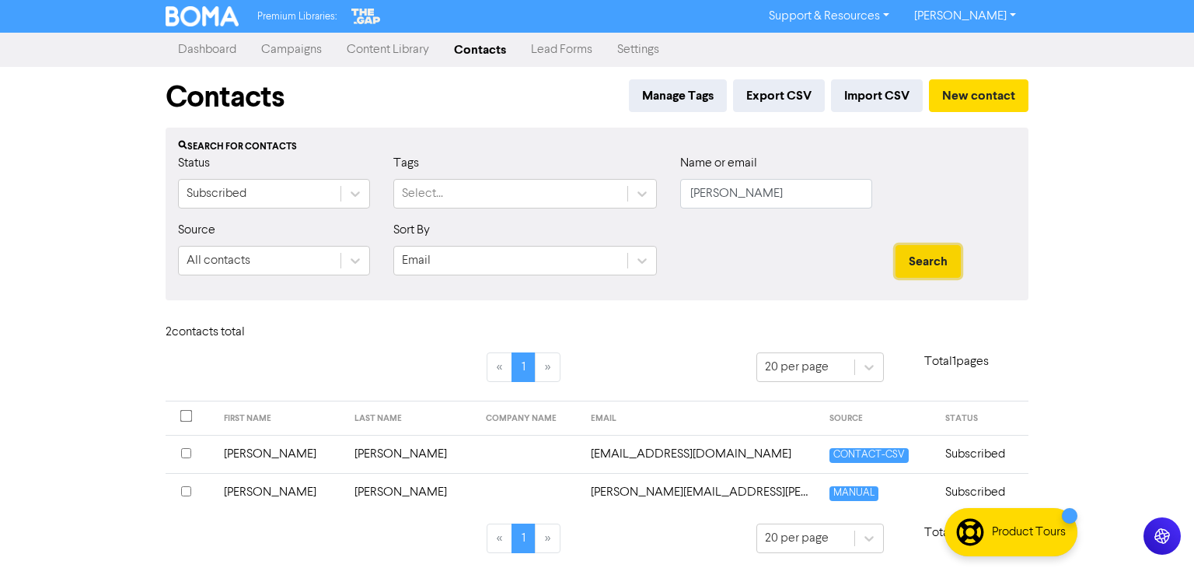
click at [920, 259] on button "Search" at bounding box center [928, 261] width 65 height 33
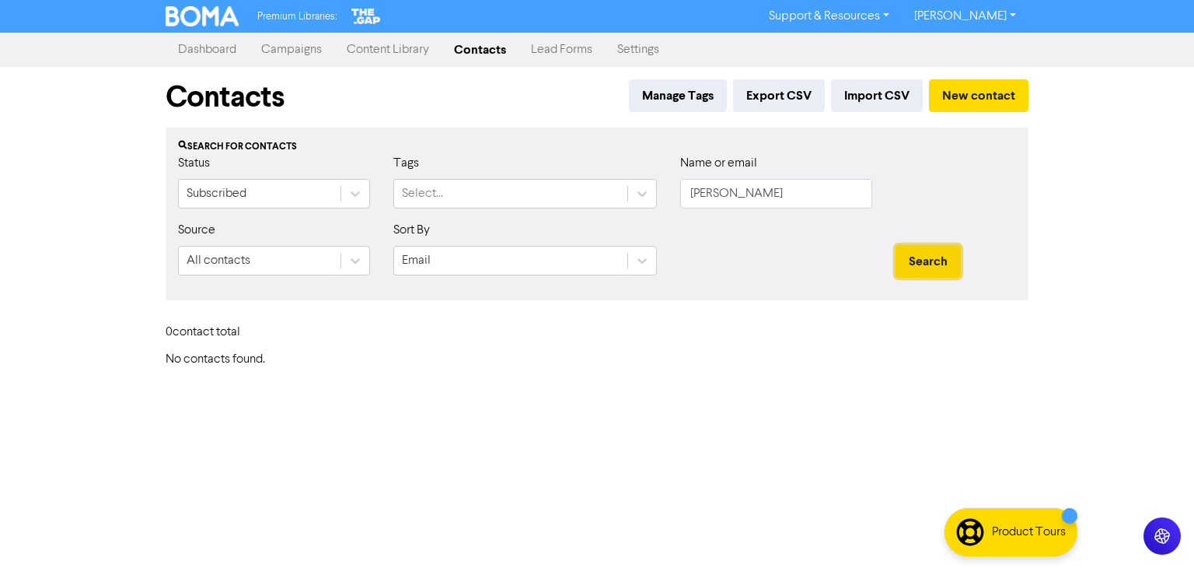
click at [919, 259] on button "Search" at bounding box center [928, 261] width 65 height 33
click at [734, 193] on input "[PERSON_NAME]" at bounding box center [776, 194] width 192 height 30
type input "[PERSON_NAME]"
click at [938, 260] on button "Search" at bounding box center [928, 261] width 65 height 33
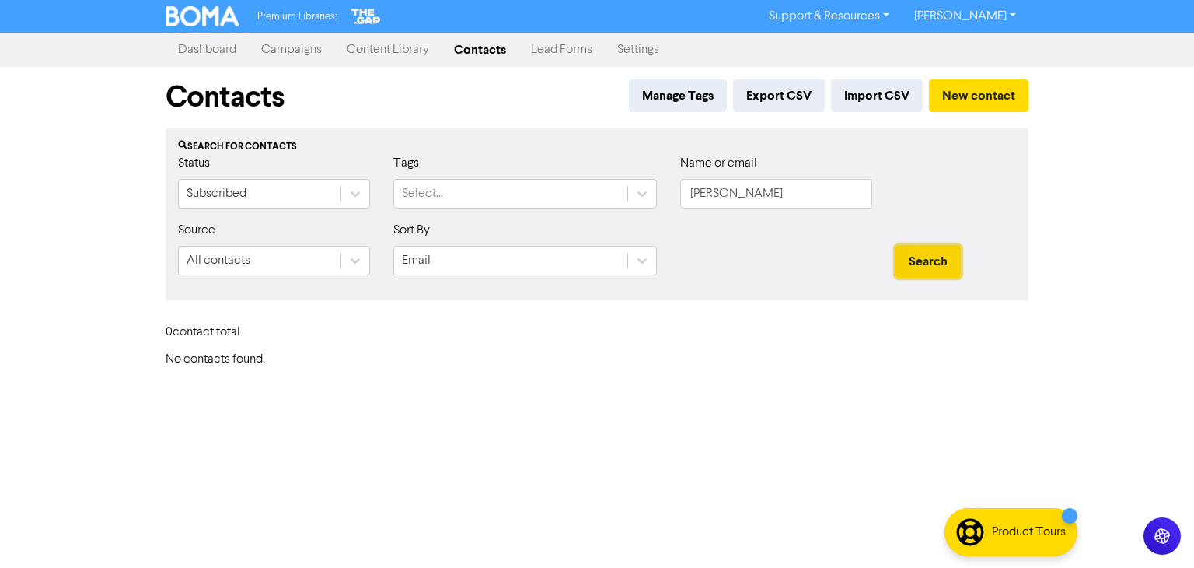
click at [938, 260] on button "Search" at bounding box center [928, 261] width 65 height 33
click at [940, 260] on button "Search" at bounding box center [928, 261] width 65 height 33
click at [943, 259] on button "Search" at bounding box center [928, 261] width 65 height 33
drag, startPoint x: 943, startPoint y: 259, endPoint x: 943, endPoint y: 292, distance: 32.7
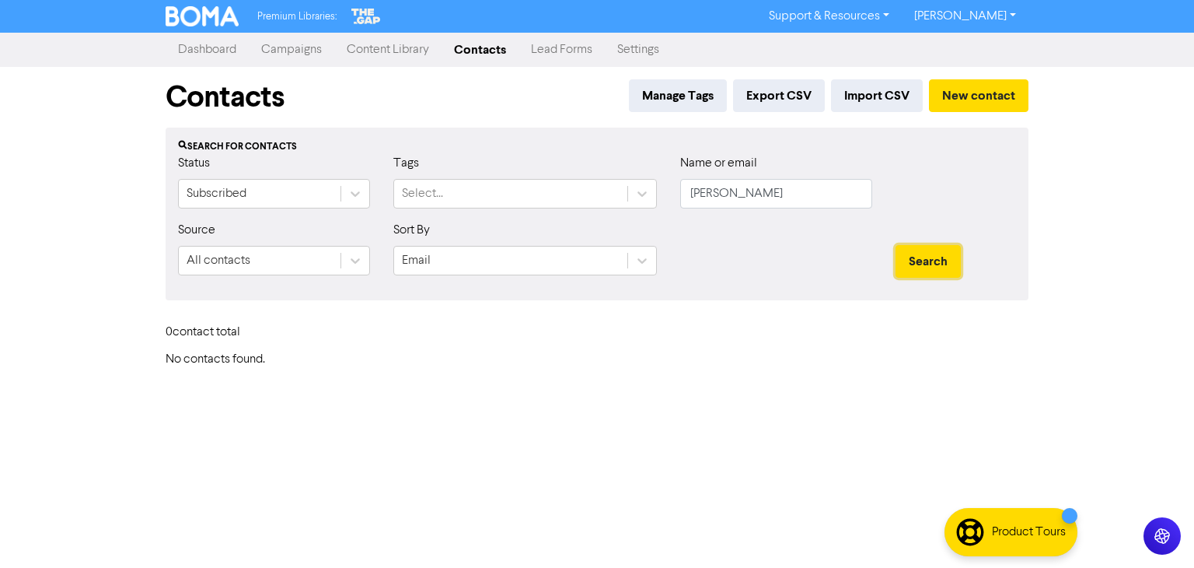
click at [943, 260] on button "Search" at bounding box center [928, 261] width 65 height 33
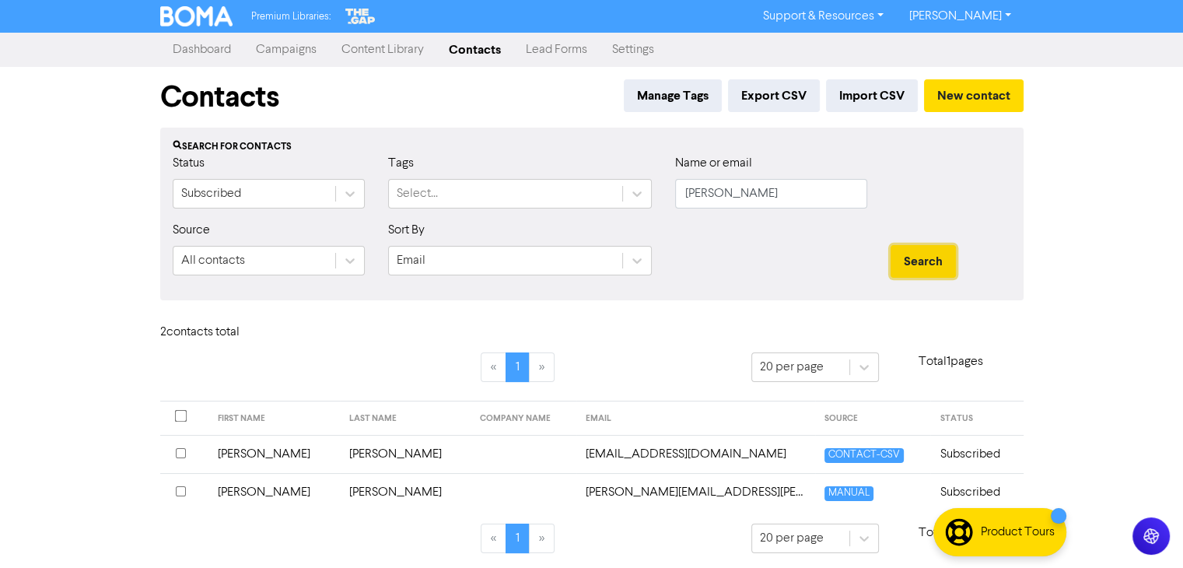
click at [920, 251] on button "Search" at bounding box center [922, 261] width 65 height 33
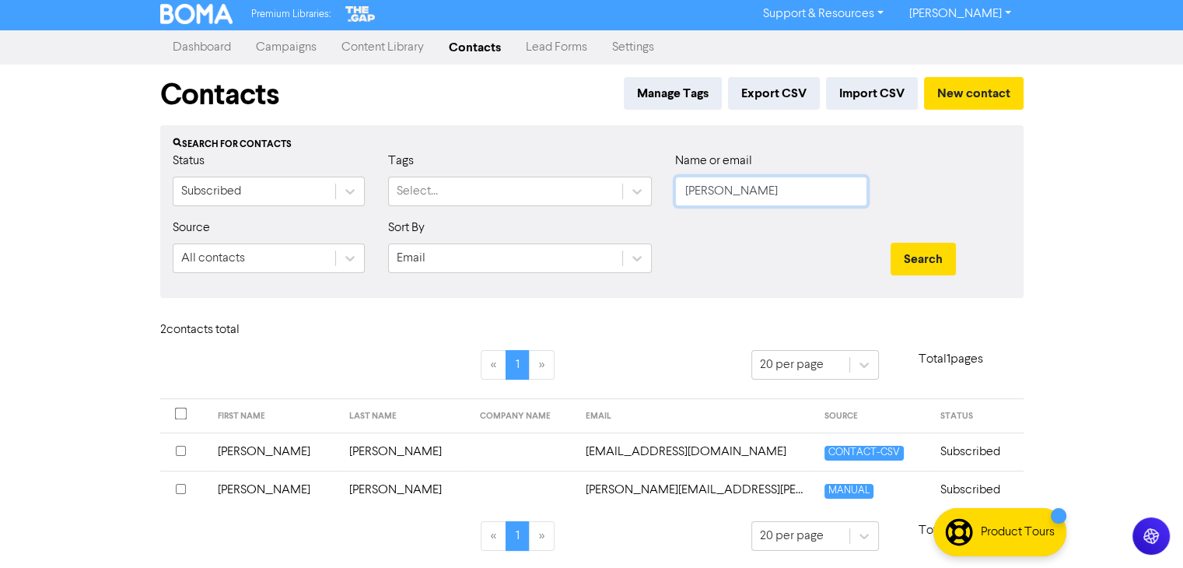
drag, startPoint x: 753, startPoint y: 189, endPoint x: 746, endPoint y: 196, distance: 9.9
click at [659, 187] on div "Status Subscribed Tags Select... Name or email [PERSON_NAME]" at bounding box center [592, 185] width 862 height 67
paste input "[PERSON_NAME]"
drag, startPoint x: 731, startPoint y: 190, endPoint x: 652, endPoint y: 206, distance: 81.0
click at [652, 206] on div "Status Subscribed Tags Select... Name or email [PERSON_NAME]" at bounding box center [592, 185] width 862 height 67
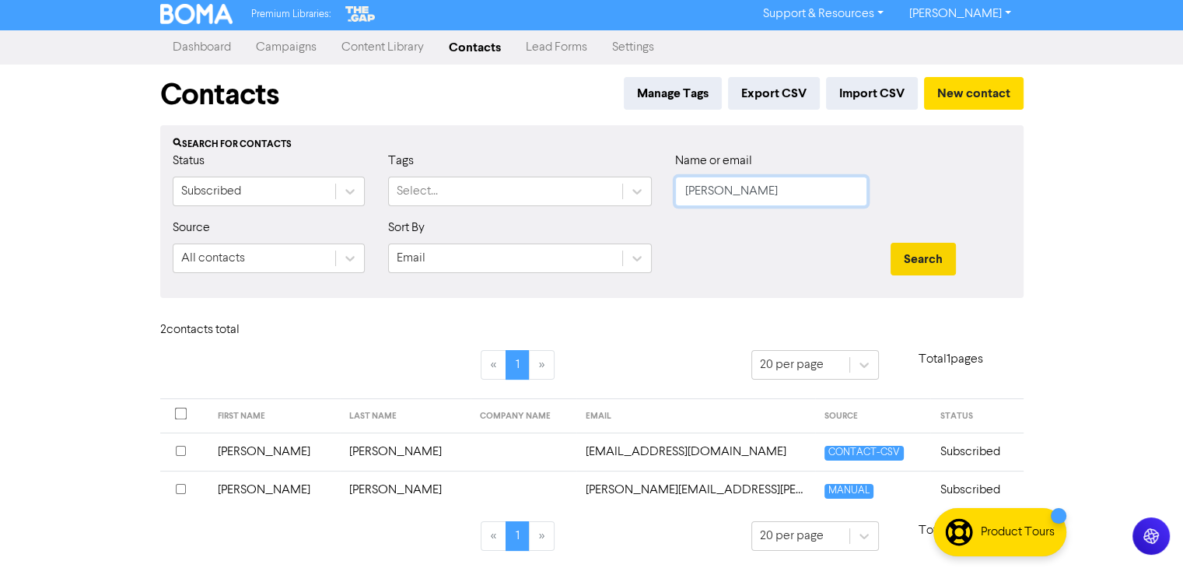
type input "[PERSON_NAME]"
click at [905, 252] on button "Search" at bounding box center [922, 259] width 65 height 33
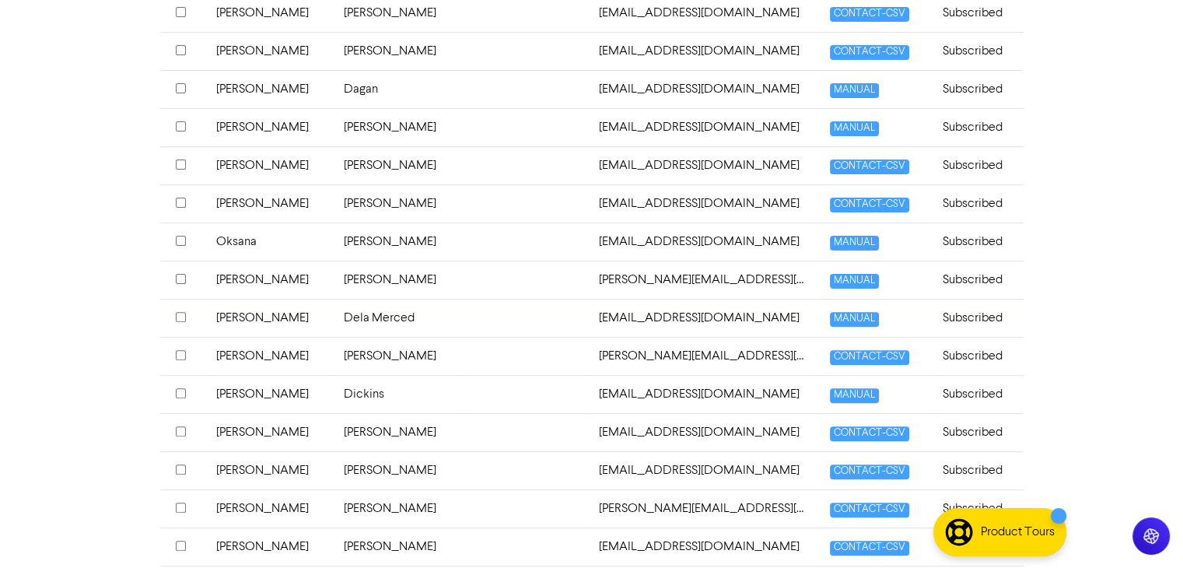
scroll to position [469, 0]
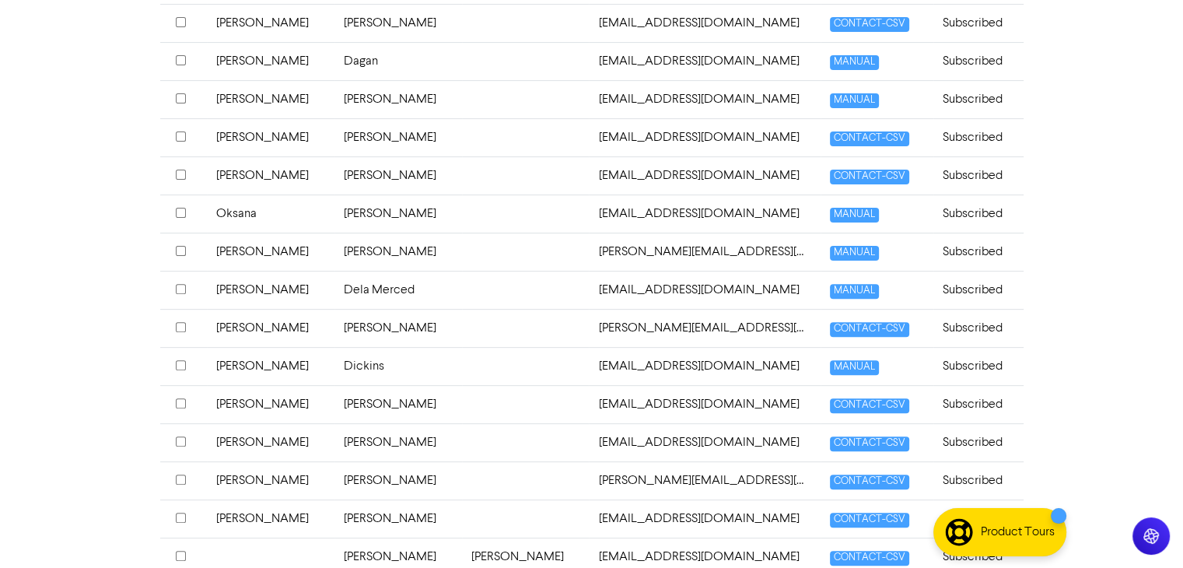
click at [249, 359] on td "[PERSON_NAME]" at bounding box center [271, 366] width 128 height 38
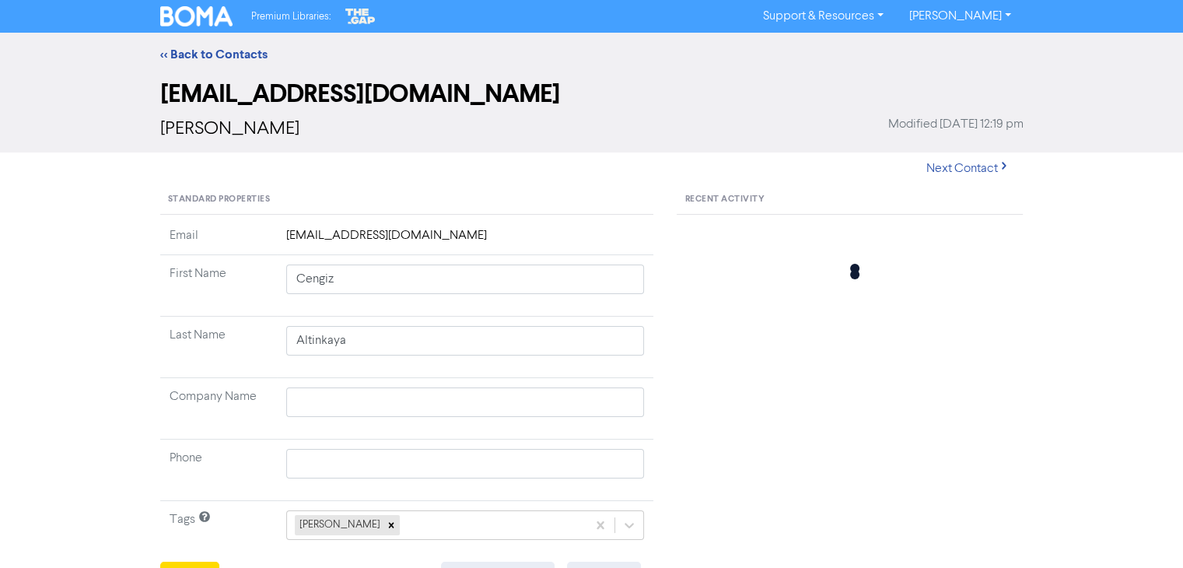
type input "[PERSON_NAME]"
type input "Dickins"
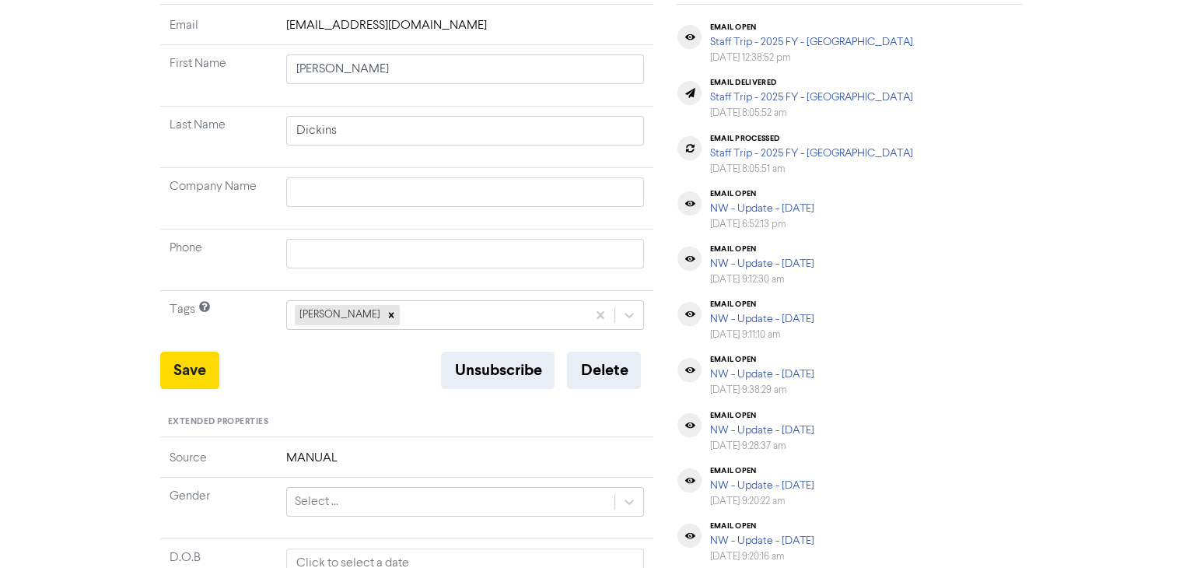
scroll to position [389, 0]
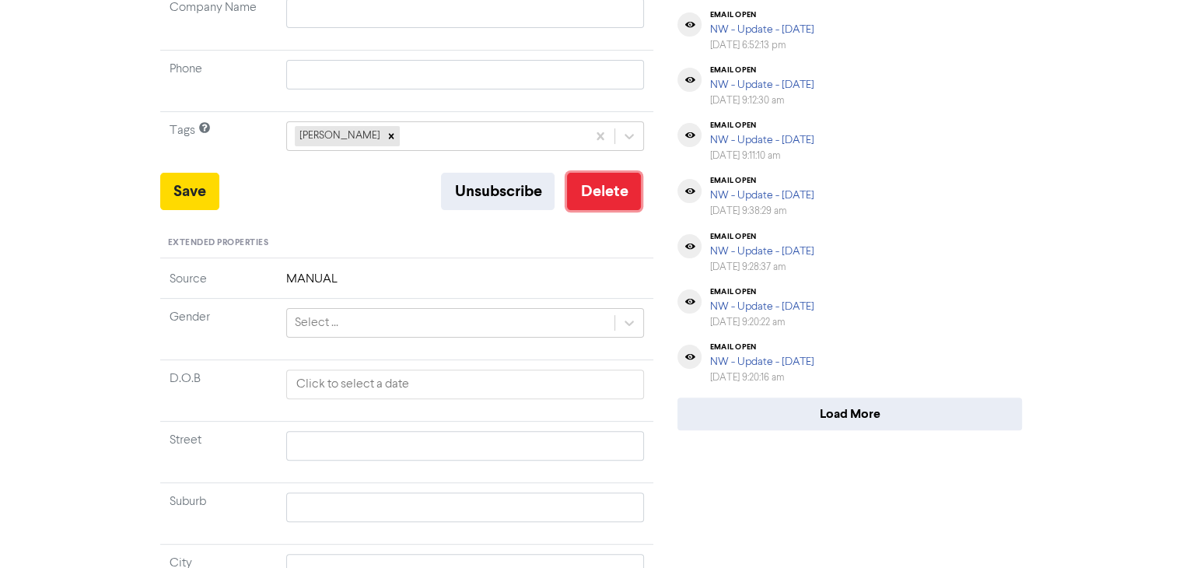
click at [613, 196] on button "Delete" at bounding box center [604, 191] width 74 height 37
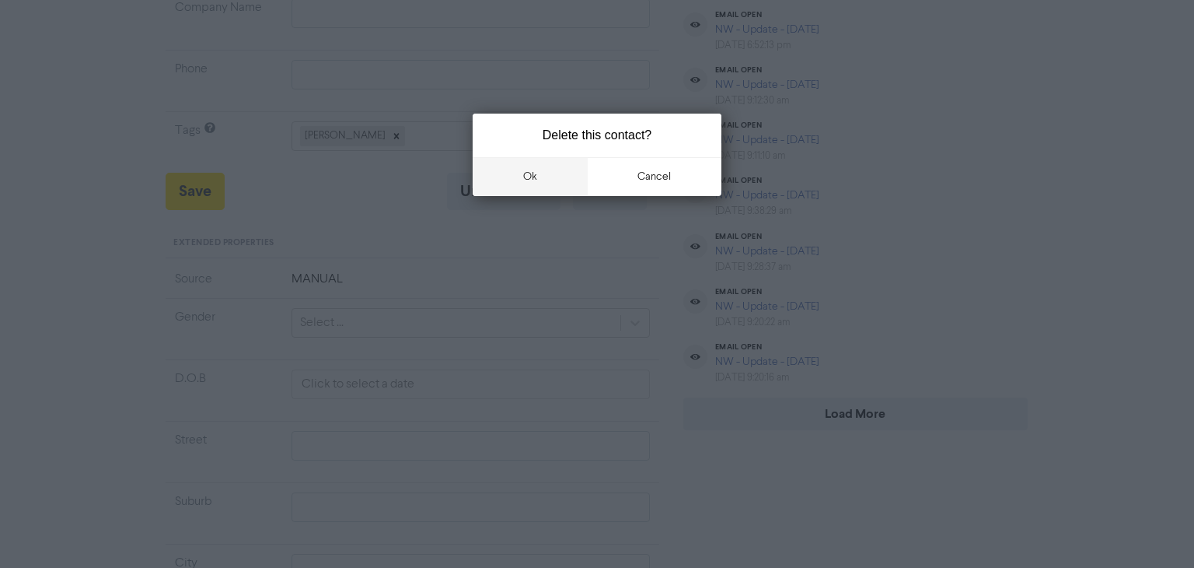
click at [539, 177] on button "ok" at bounding box center [530, 176] width 115 height 39
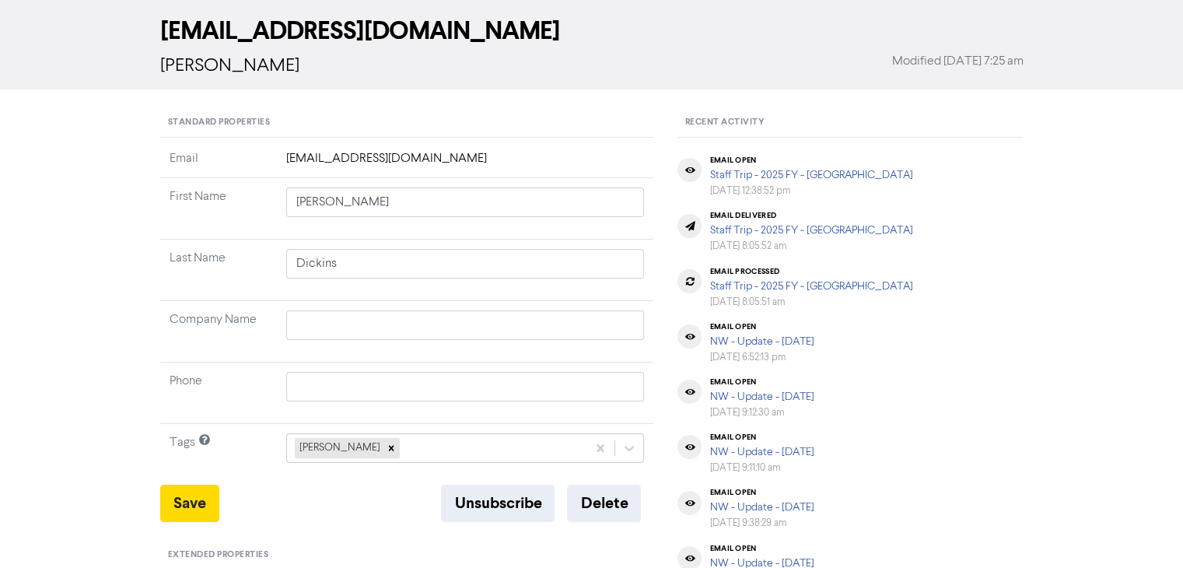
scroll to position [0, 0]
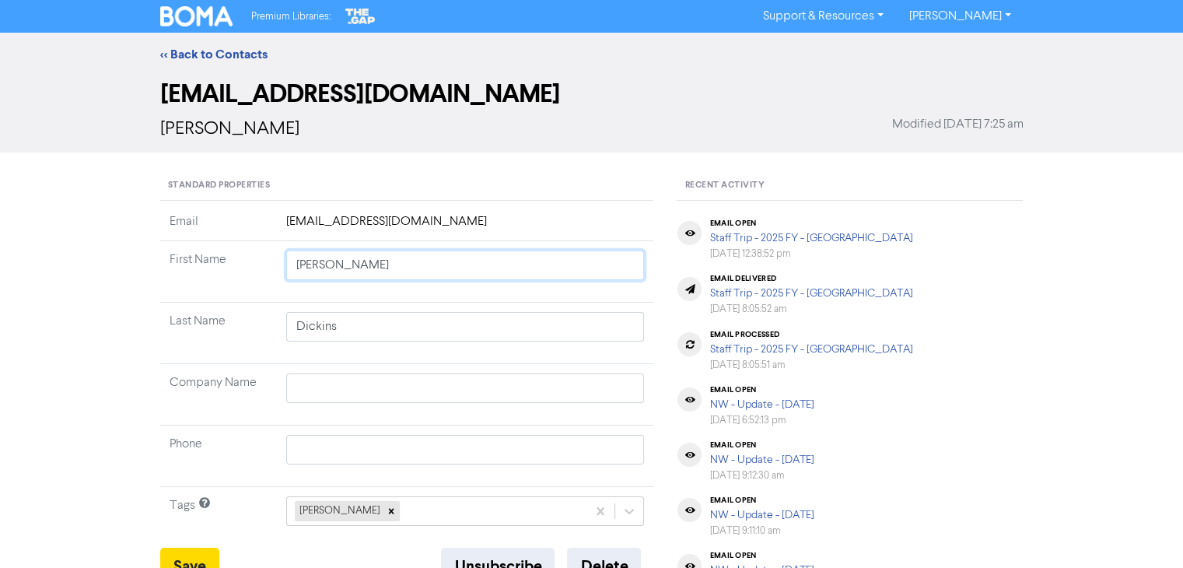
click at [236, 262] on tr "First Name [PERSON_NAME]" at bounding box center [407, 271] width 494 height 61
click at [215, 54] on link "<< Back to Contacts" at bounding box center [213, 55] width 107 height 16
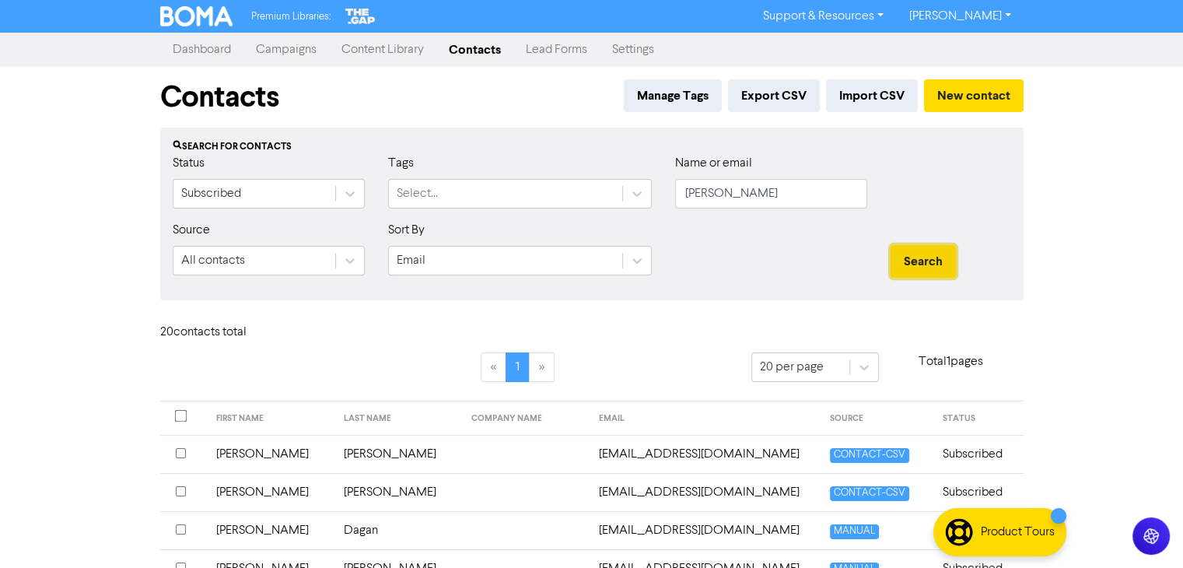
click at [936, 257] on button "Search" at bounding box center [922, 261] width 65 height 33
drag, startPoint x: 738, startPoint y: 195, endPoint x: 691, endPoint y: 250, distance: 72.8
click at [530, 210] on div "Status Subscribed Tags Select... Name or email [PERSON_NAME]" at bounding box center [592, 187] width 862 height 67
paste input "[PERSON_NAME]"
click at [935, 256] on button "Search" at bounding box center [922, 261] width 65 height 33
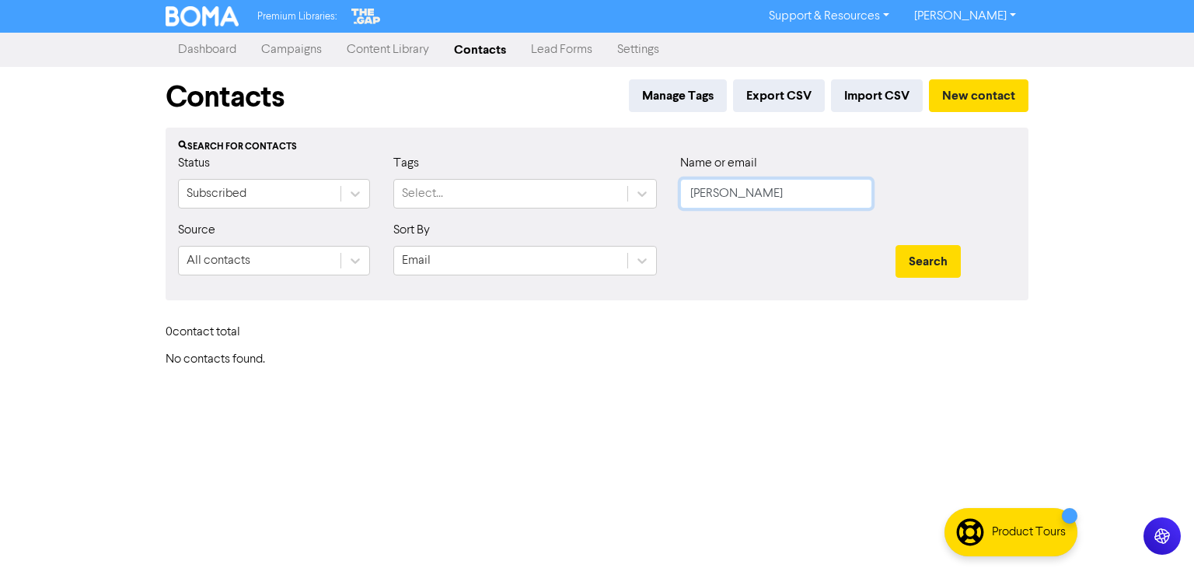
click at [723, 197] on input "[PERSON_NAME]" at bounding box center [776, 194] width 192 height 30
type input "[PERSON_NAME]"
click at [896, 245] on button "Search" at bounding box center [928, 261] width 65 height 33
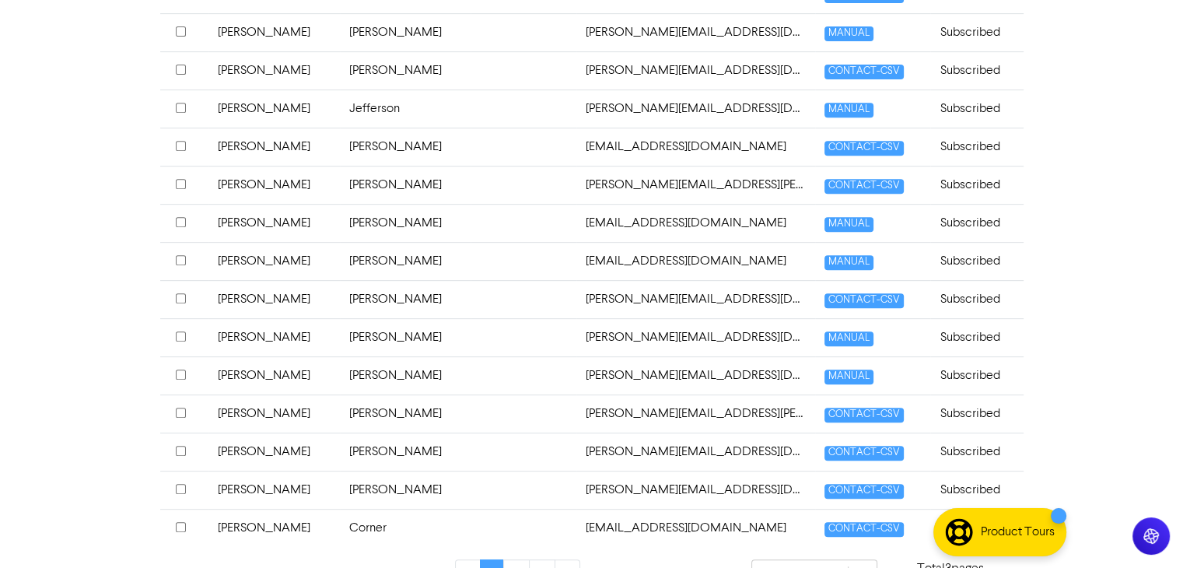
scroll to position [685, 0]
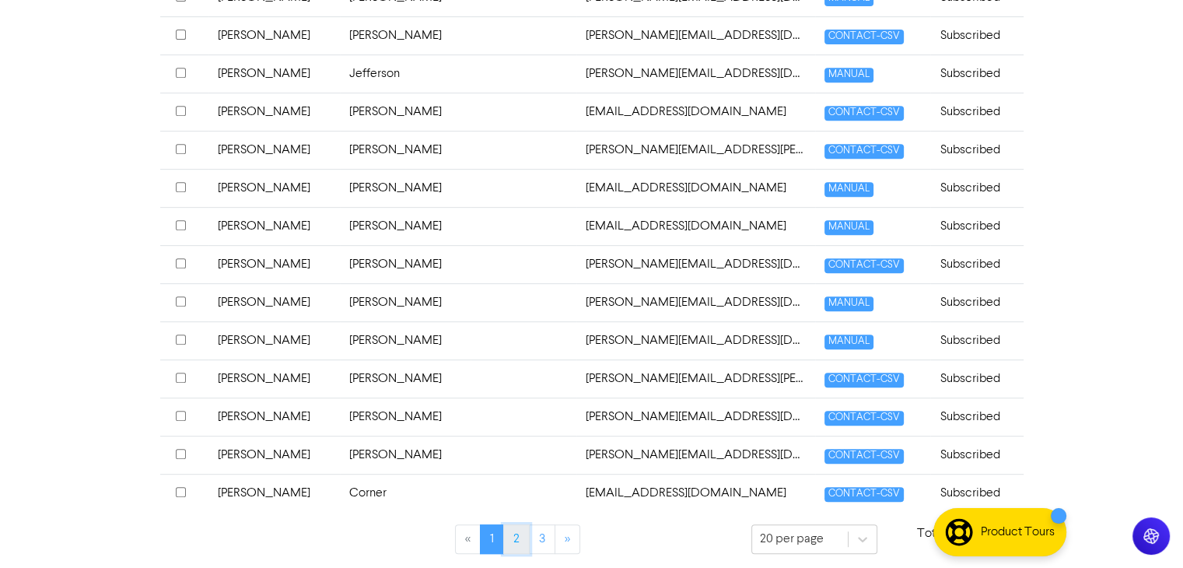
click at [516, 536] on link "2" at bounding box center [516, 539] width 26 height 30
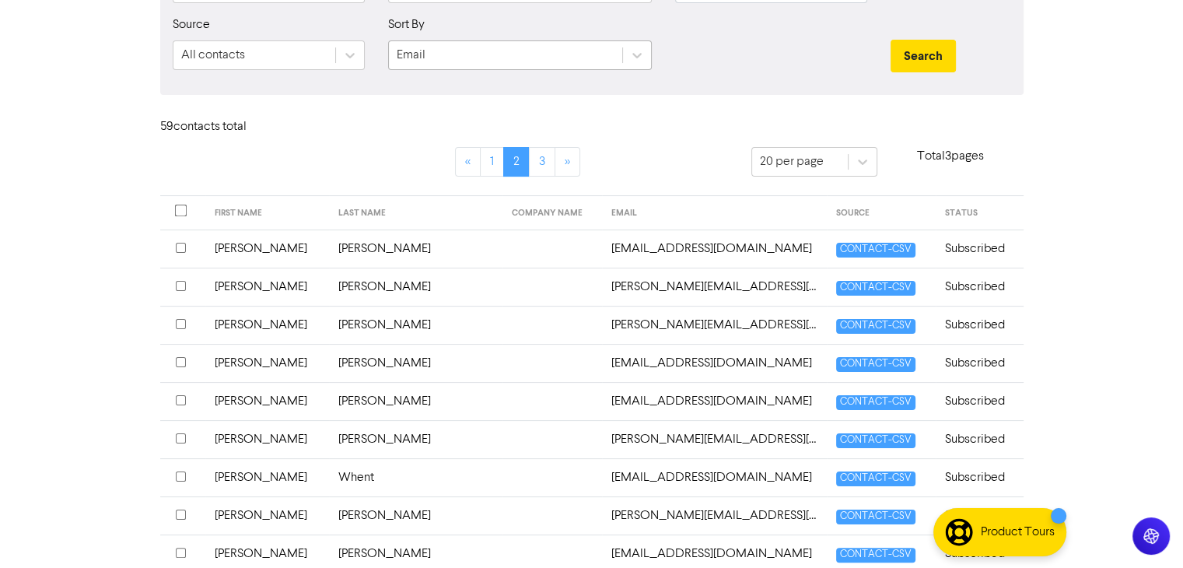
scroll to position [78, 0]
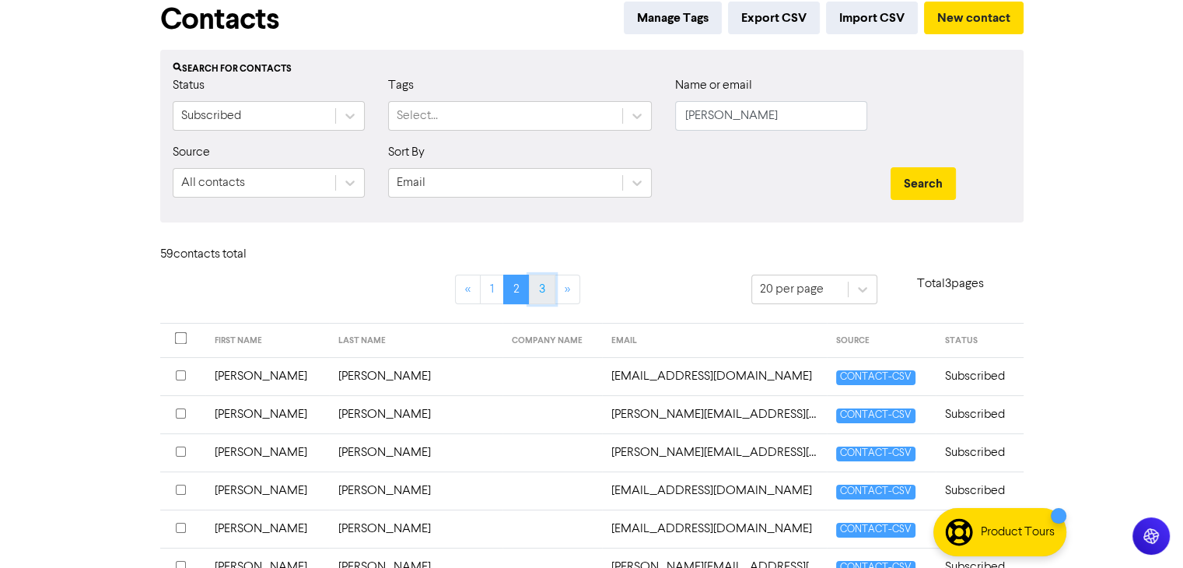
click at [547, 283] on link "3" at bounding box center [542, 290] width 26 height 30
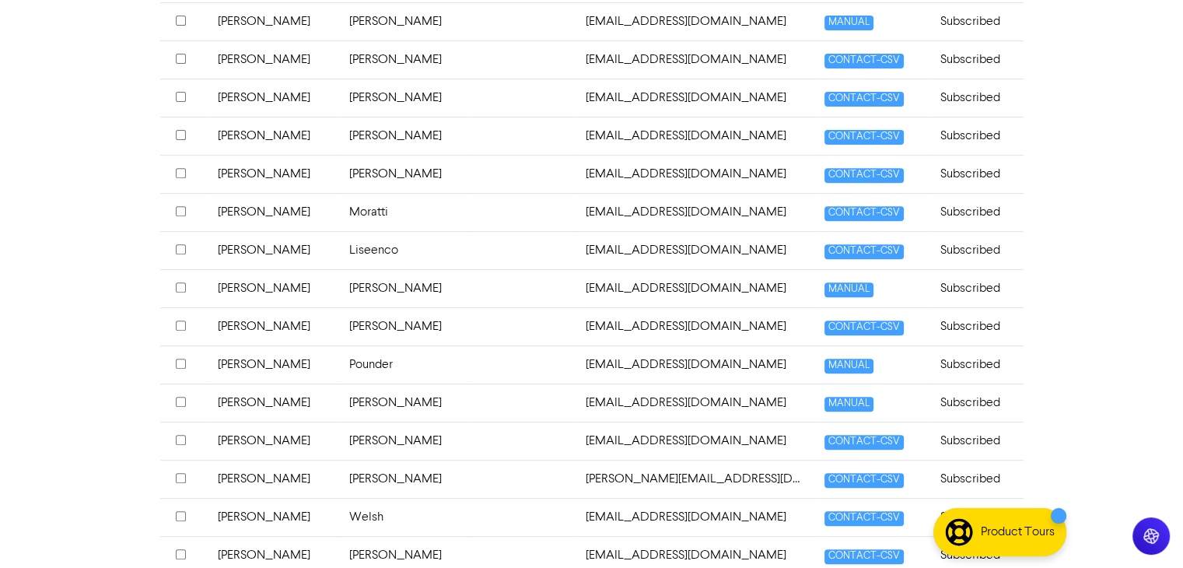
scroll to position [647, 0]
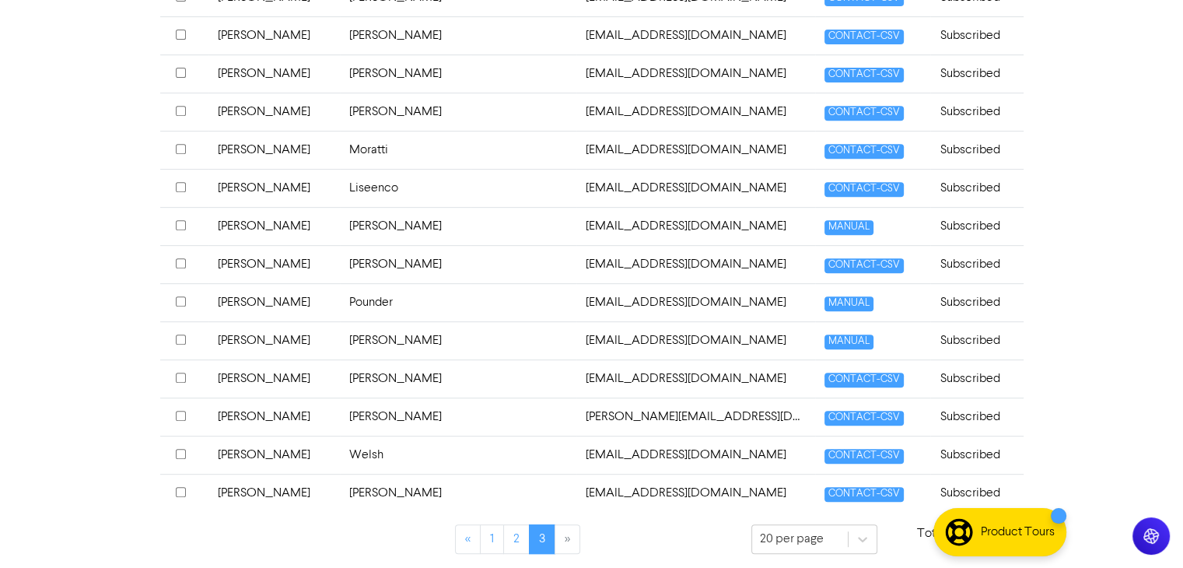
click at [561, 537] on li "»" at bounding box center [567, 539] width 25 height 30
click at [516, 536] on link "2" at bounding box center [516, 539] width 26 height 30
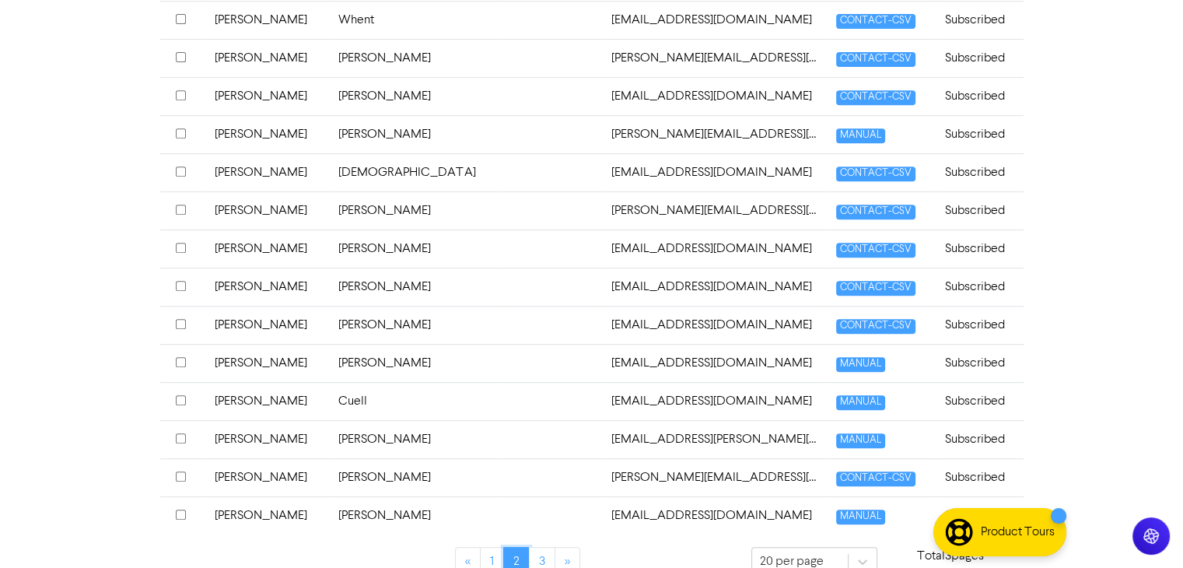
scroll to position [685, 0]
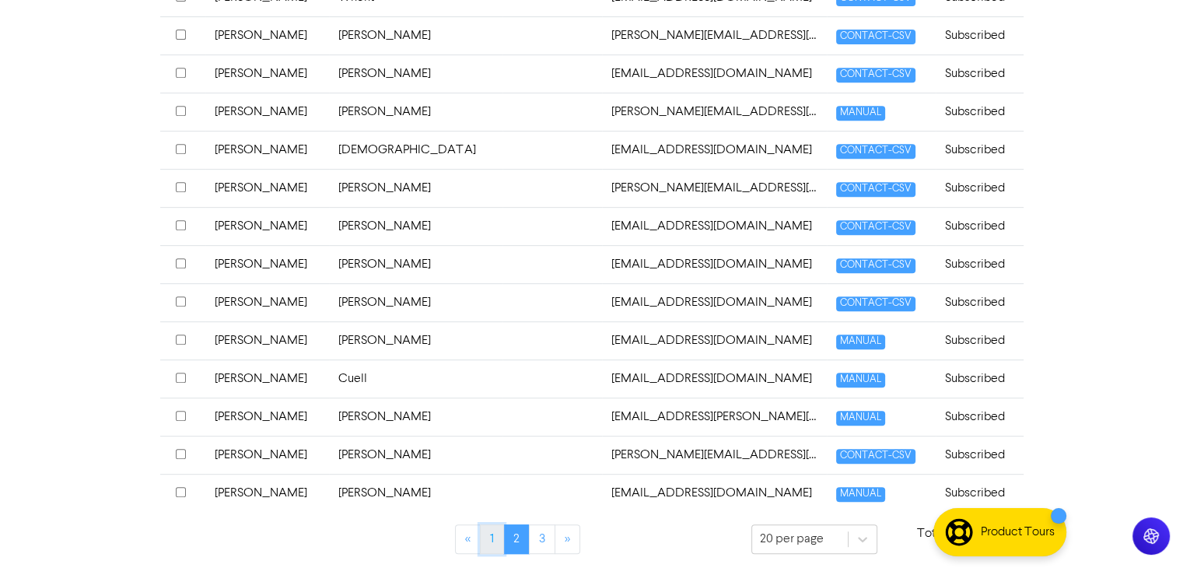
click at [491, 531] on link "1" at bounding box center [492, 539] width 24 height 30
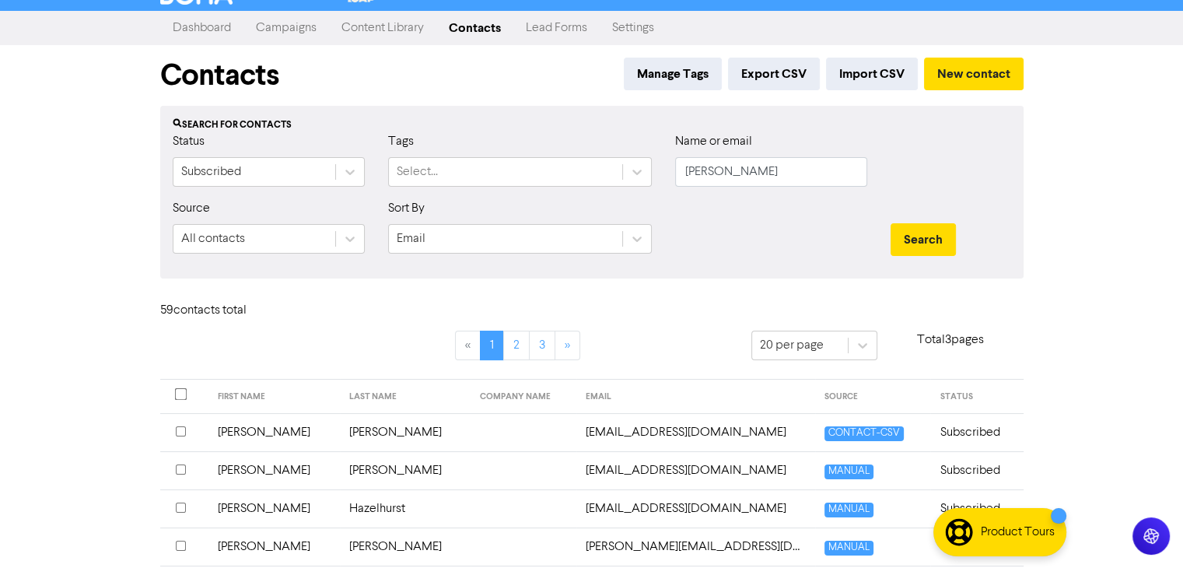
scroll to position [0, 0]
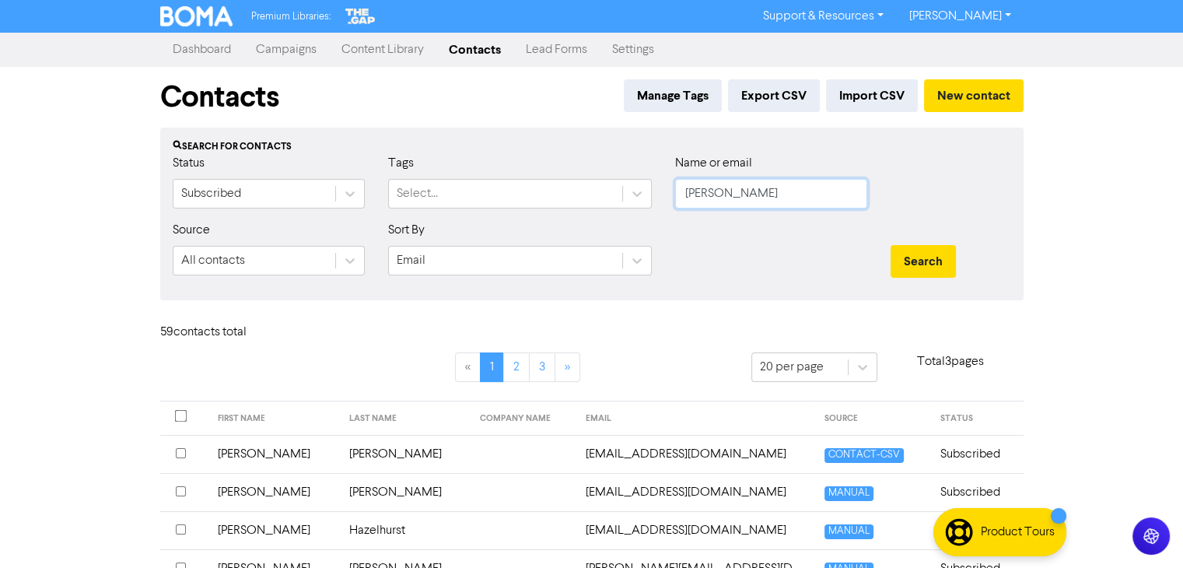
drag, startPoint x: 747, startPoint y: 190, endPoint x: 762, endPoint y: 205, distance: 21.5
click at [627, 192] on div "Status Subscribed Tags Select... Name or email [PERSON_NAME]" at bounding box center [592, 187] width 862 height 67
paste input "[PERSON_NAME]"
click at [922, 257] on button "Search" at bounding box center [922, 261] width 65 height 33
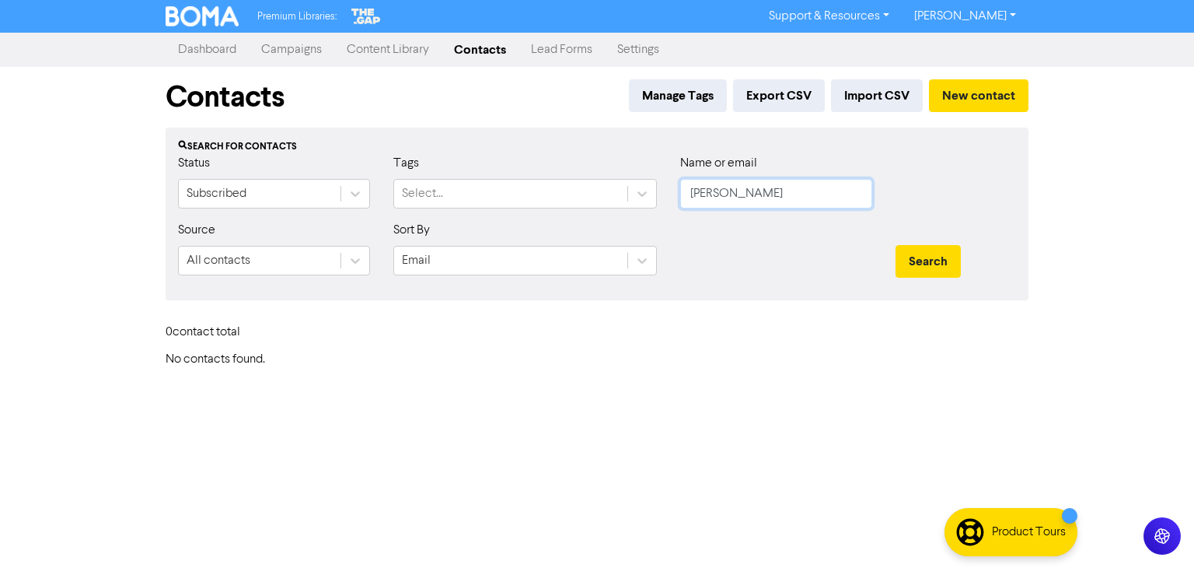
click at [728, 194] on input "[PERSON_NAME]" at bounding box center [776, 194] width 192 height 30
type input "[PERSON_NAME]"
click at [899, 243] on div "Search" at bounding box center [956, 254] width 144 height 67
click at [904, 250] on button "Search" at bounding box center [928, 261] width 65 height 33
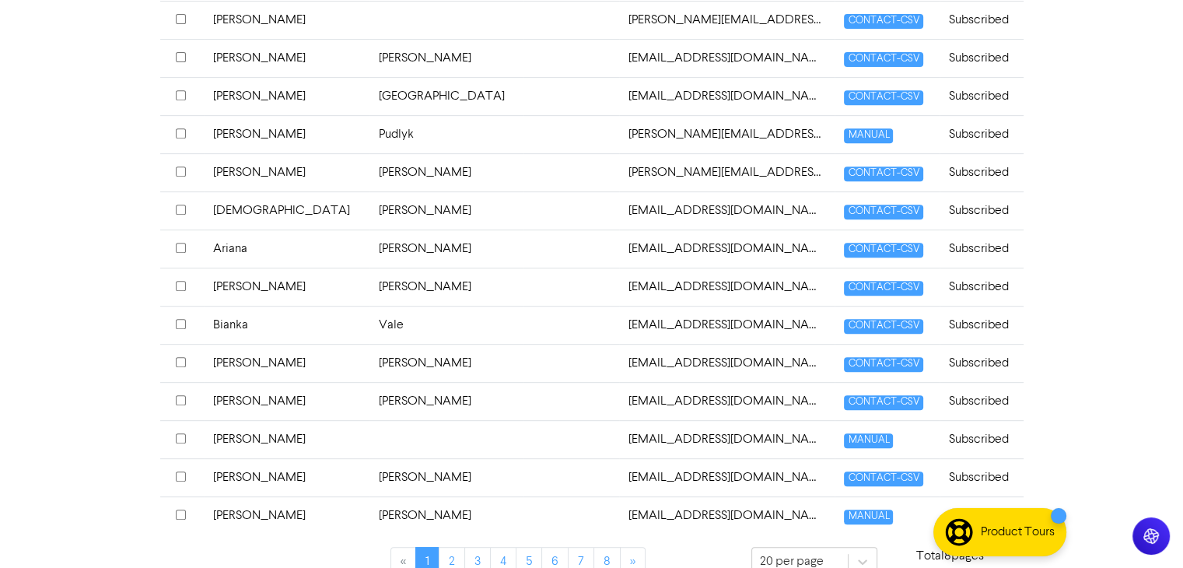
scroll to position [685, 0]
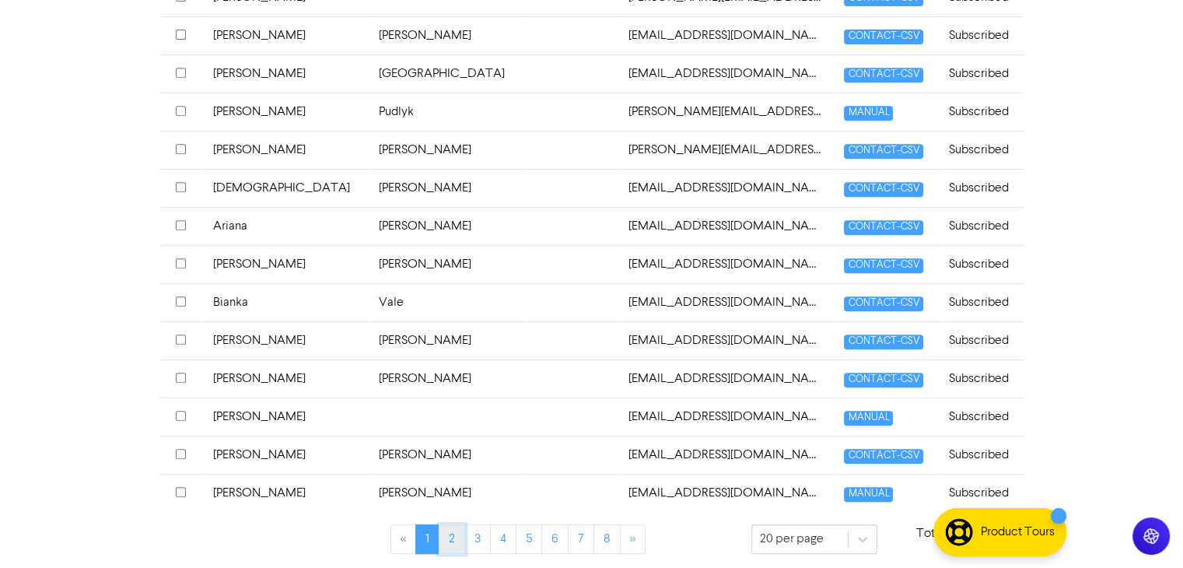
click at [459, 533] on link "2" at bounding box center [452, 539] width 26 height 30
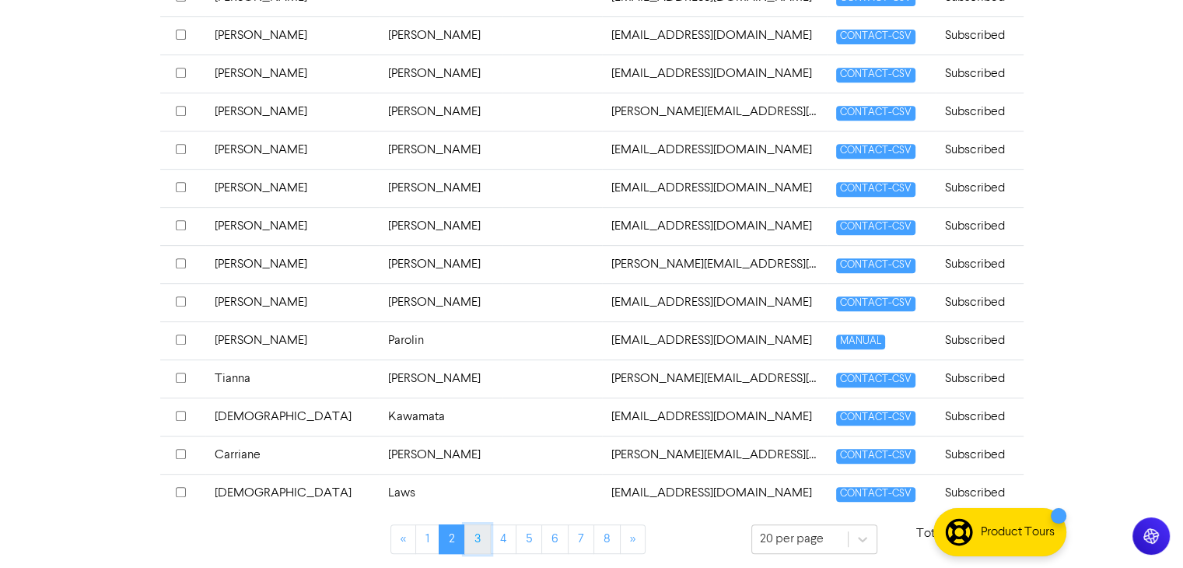
click at [481, 533] on link "3" at bounding box center [477, 539] width 26 height 30
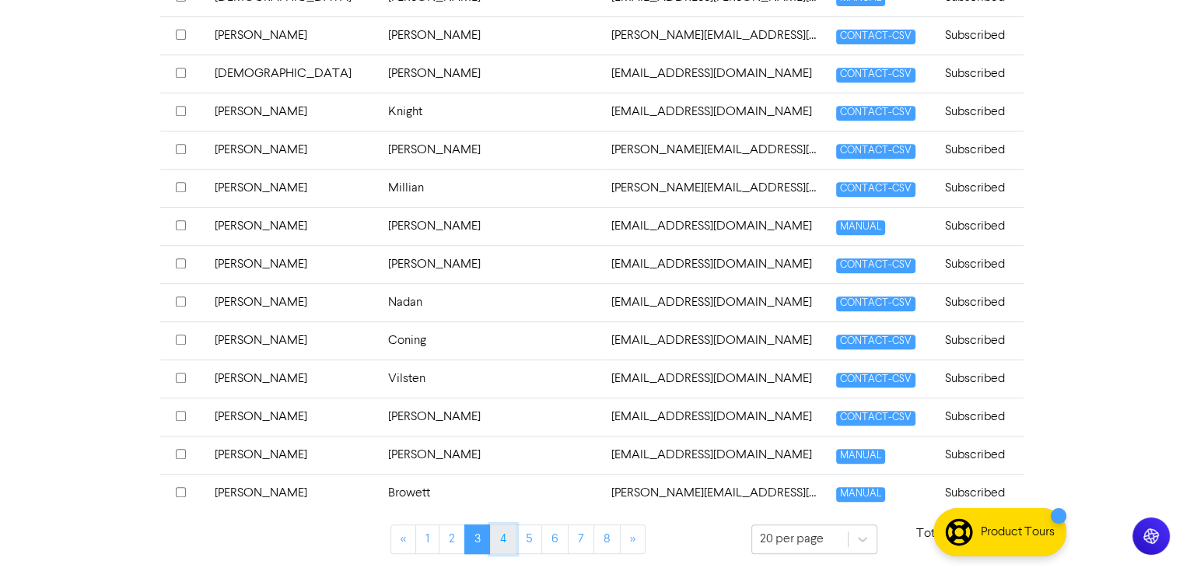
click at [498, 528] on link "4" at bounding box center [503, 539] width 26 height 30
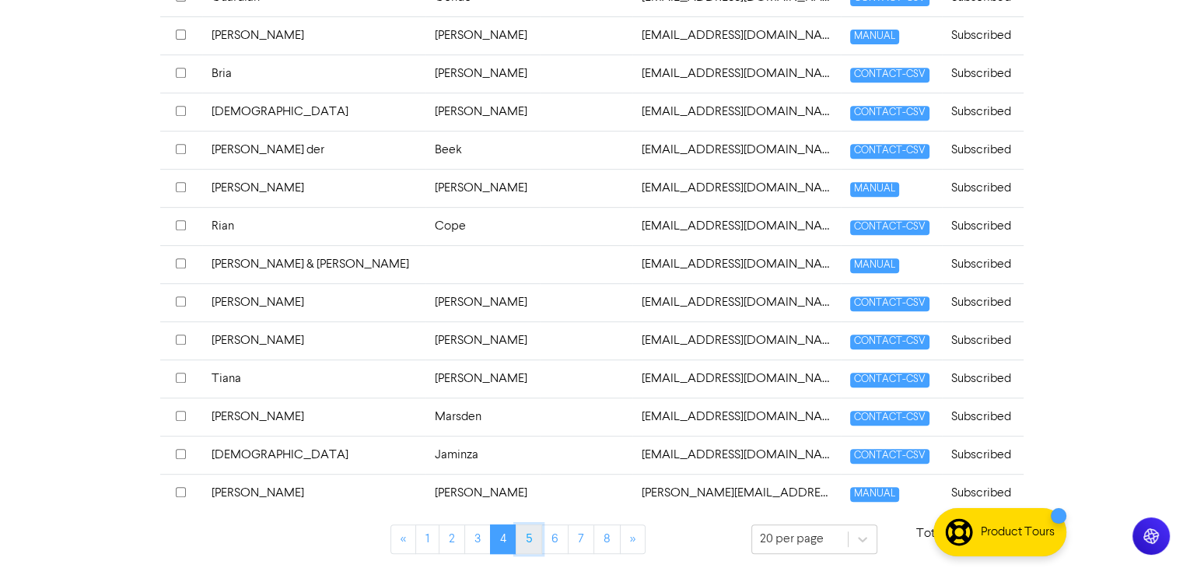
click at [523, 532] on link "5" at bounding box center [529, 539] width 26 height 30
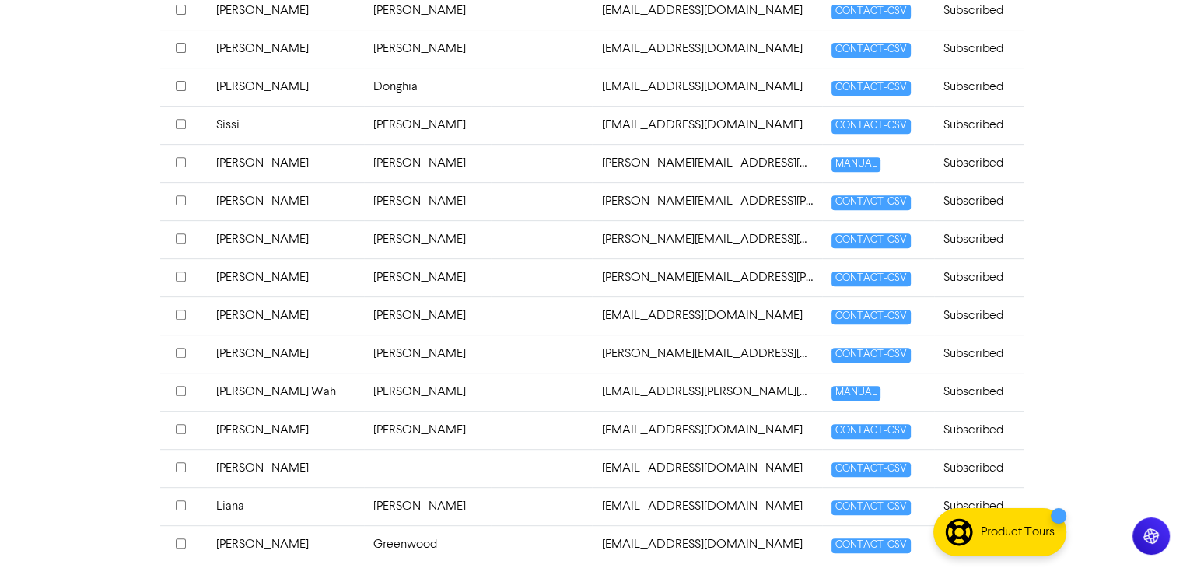
scroll to position [530, 0]
